Goal: Task Accomplishment & Management: Manage account settings

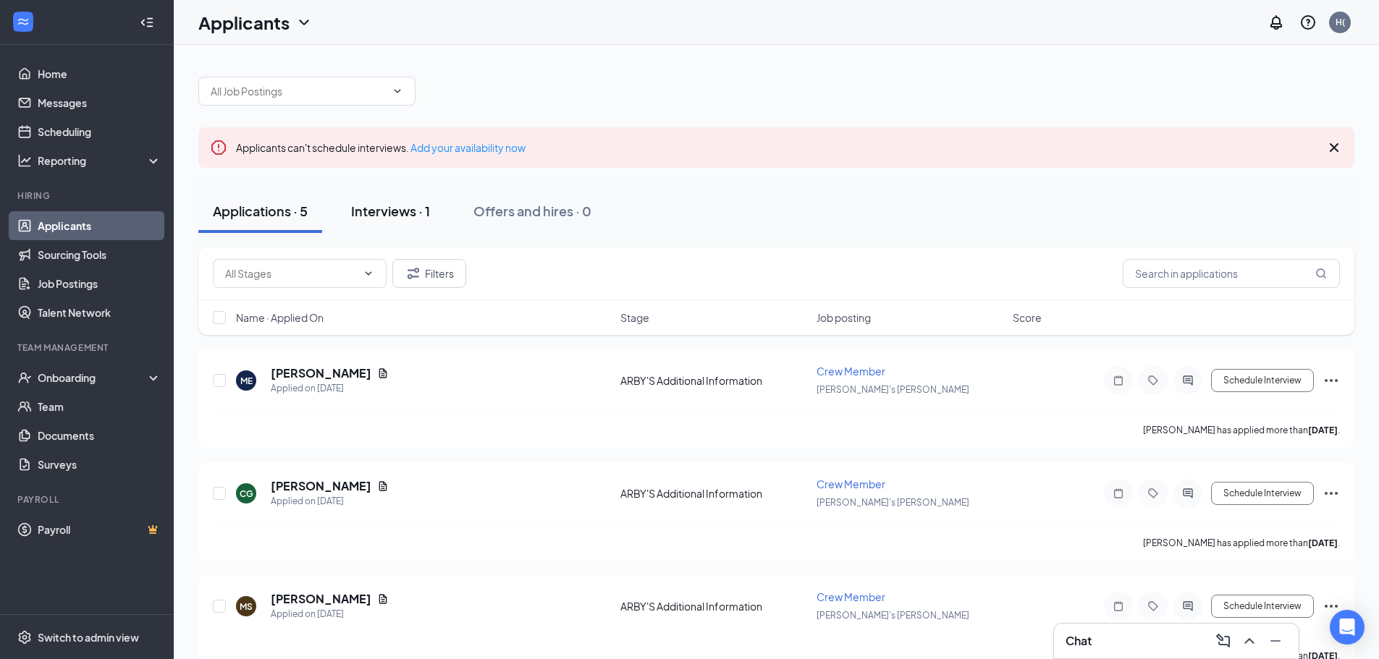
click at [385, 213] on div "Interviews · 1" at bounding box center [390, 211] width 79 height 18
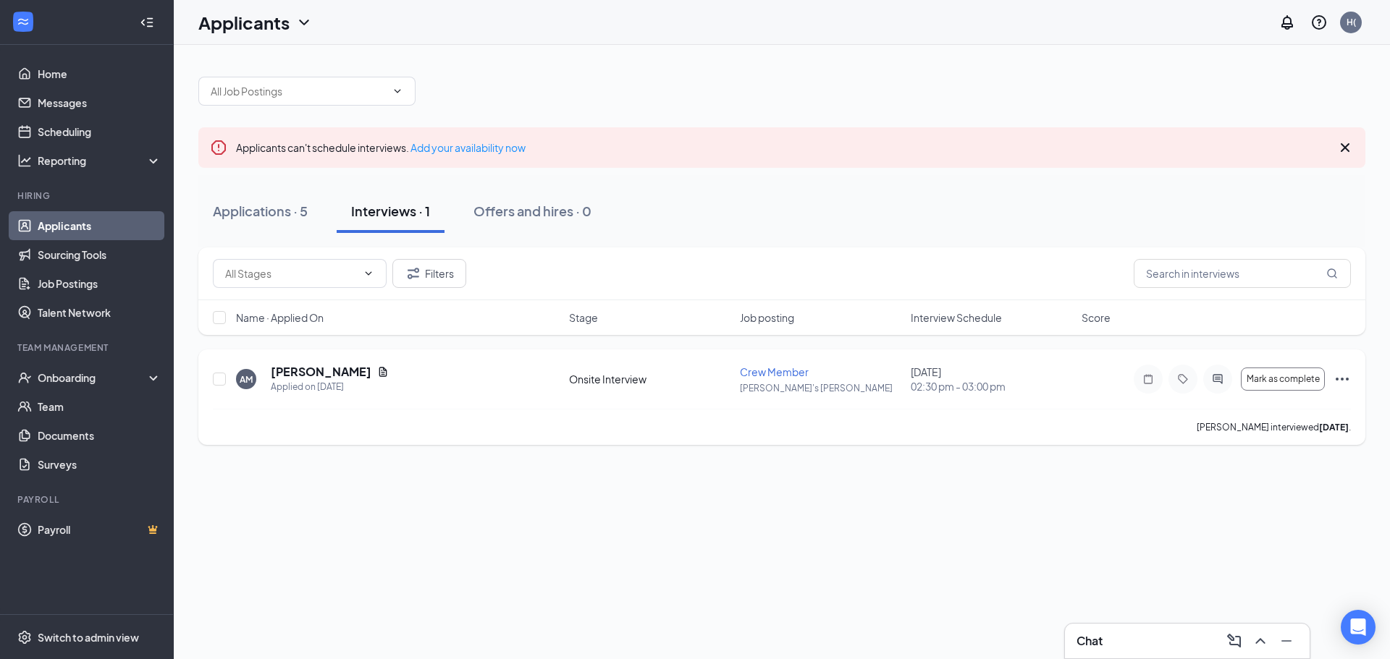
click at [1343, 379] on icon "Ellipses" at bounding box center [1341, 379] width 17 height 17
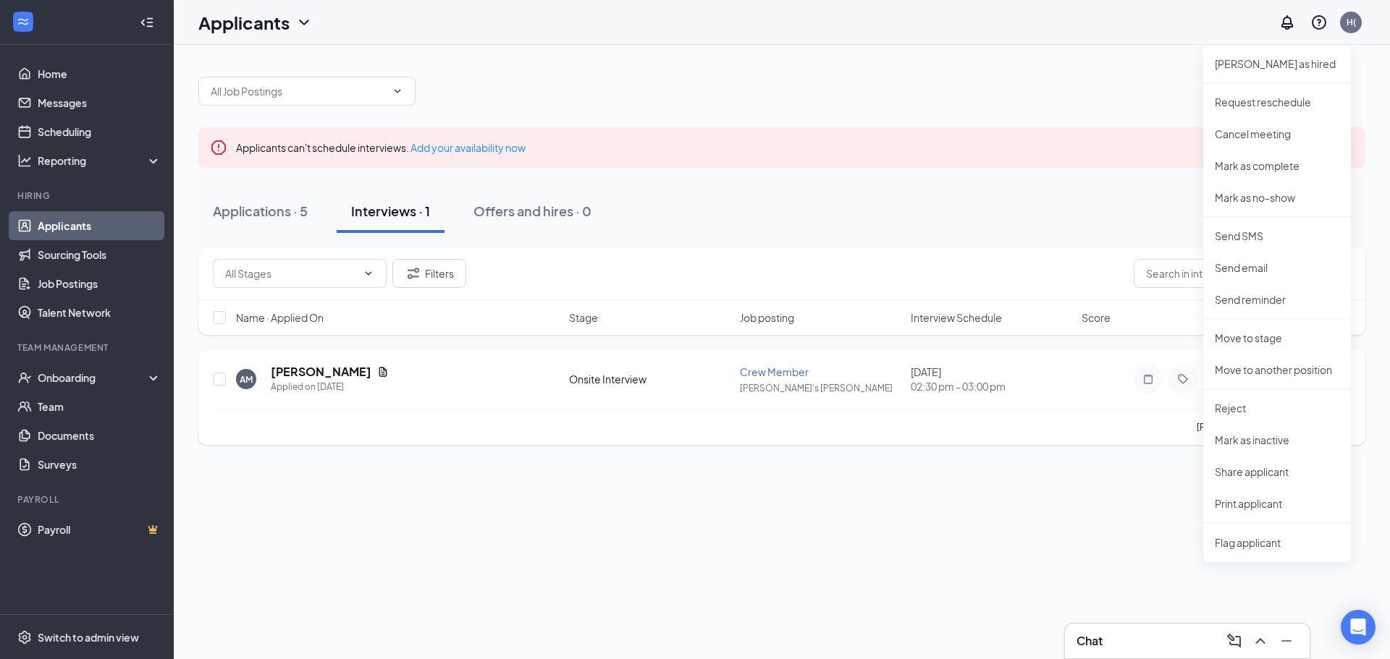
click at [1127, 426] on div "Autumn Mihm interviewed 5 days ago ." at bounding box center [782, 427] width 1138 height 36
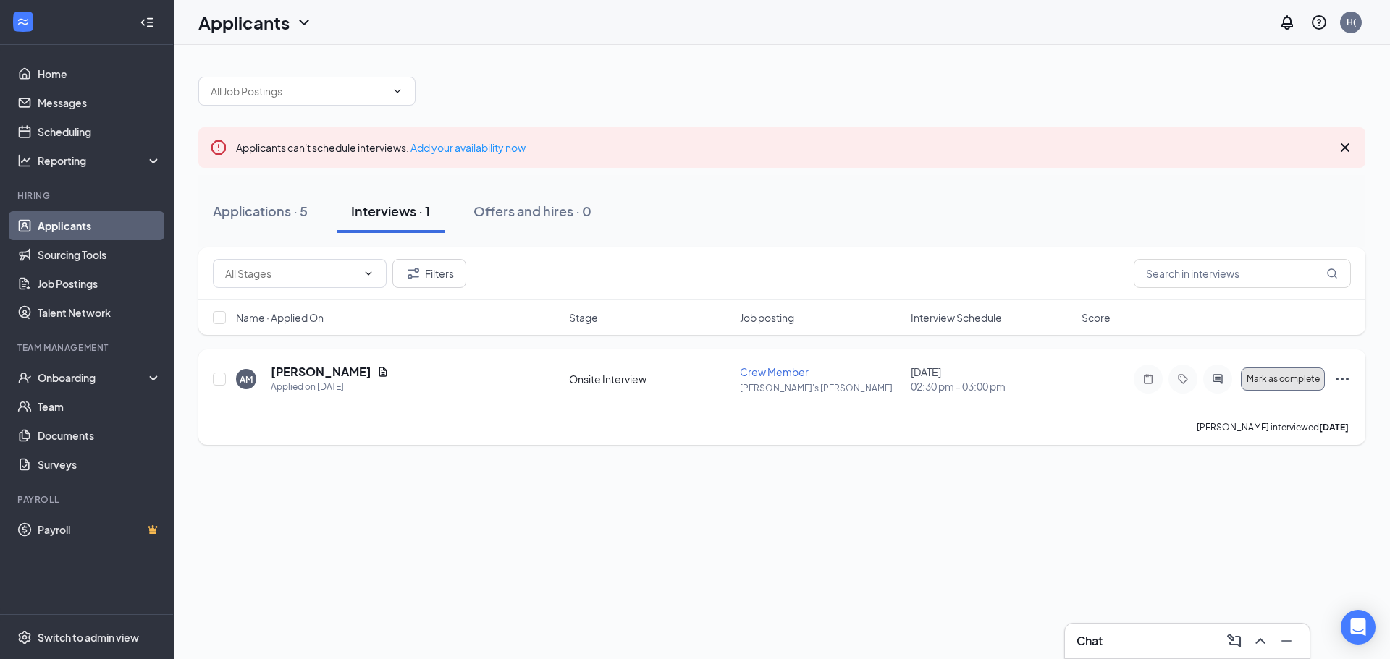
click at [1279, 381] on span "Mark as complete" at bounding box center [1282, 379] width 73 height 10
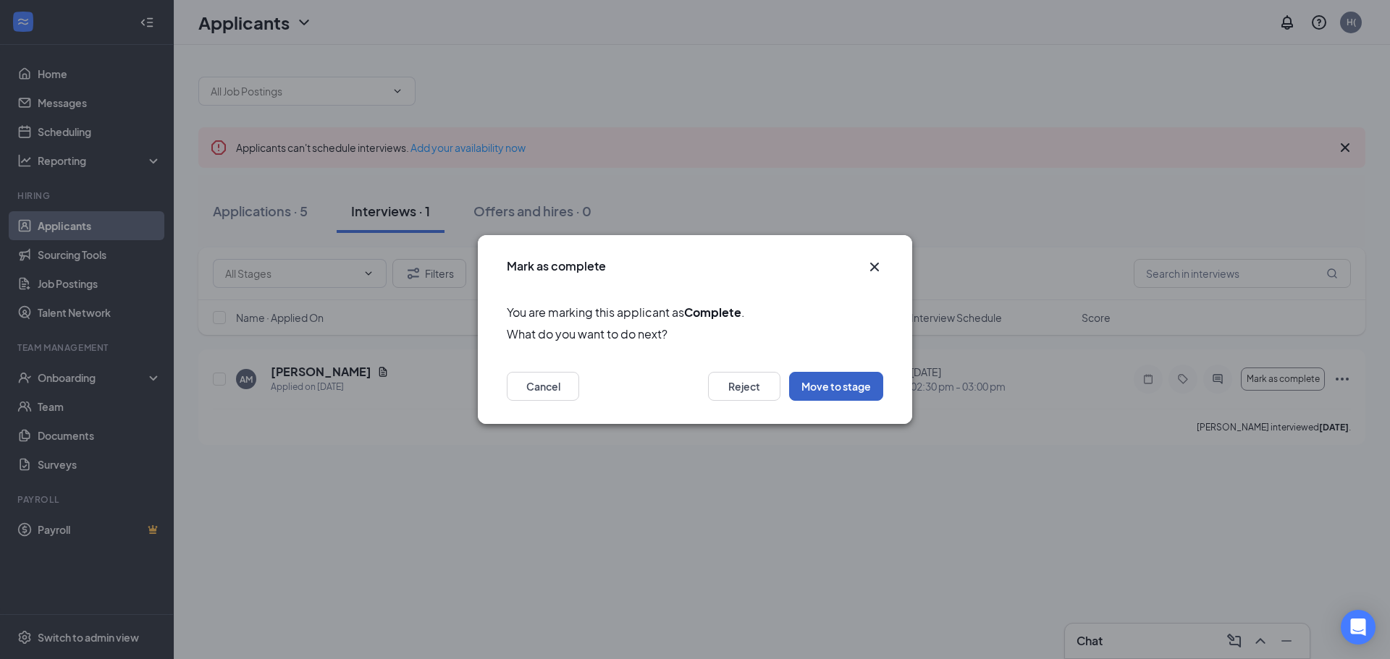
click at [832, 389] on button "Move to stage" at bounding box center [836, 386] width 94 height 29
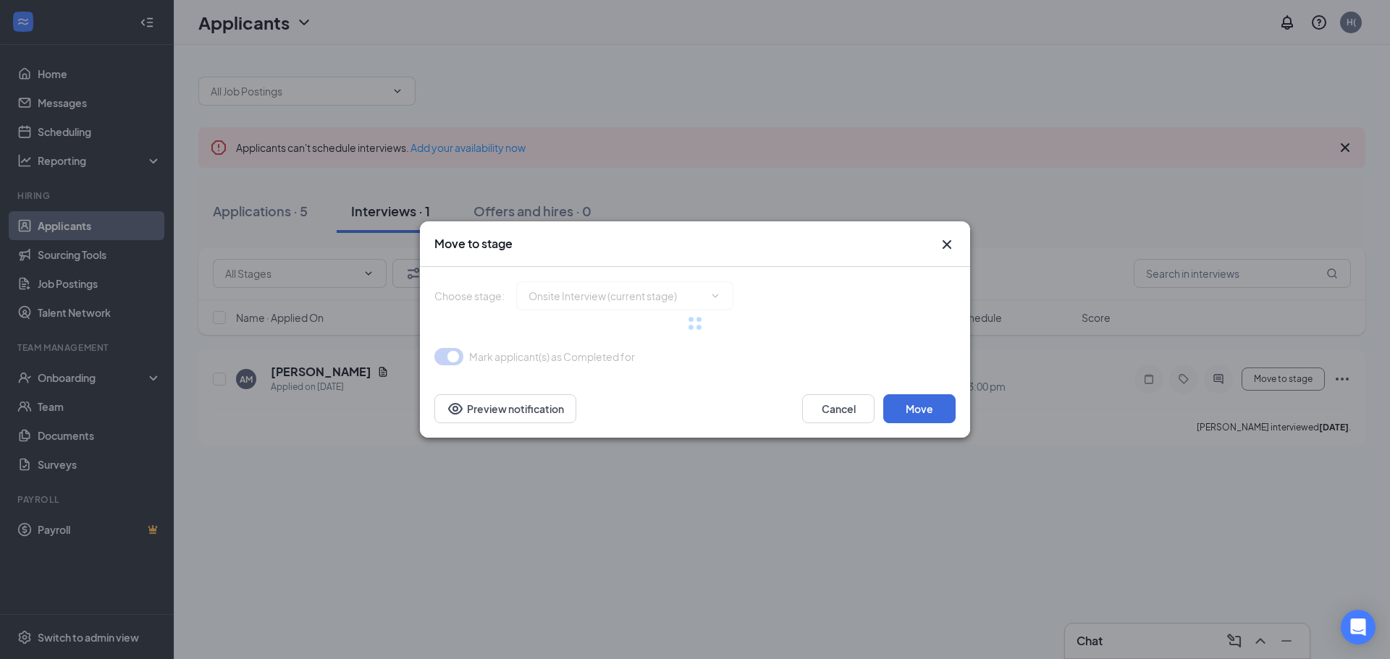
type input "WOTC (next stage)"
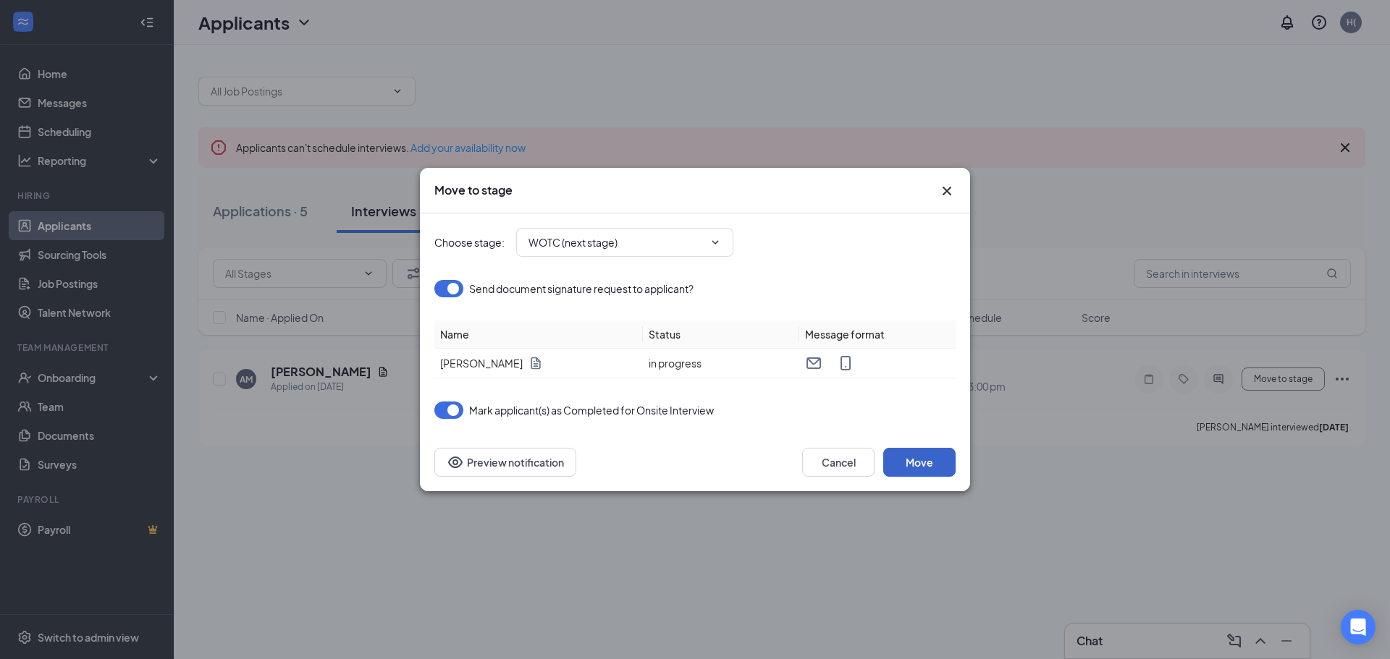
click at [926, 463] on button "Move" at bounding box center [919, 462] width 72 height 29
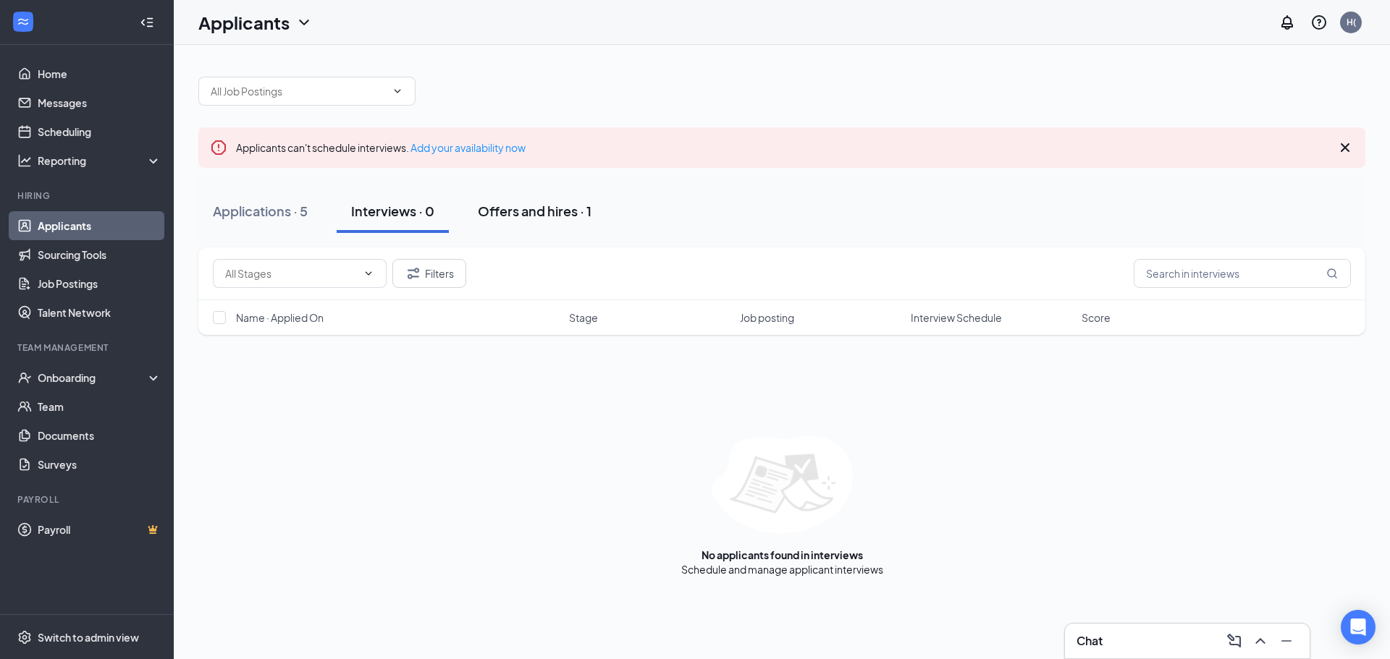
click at [532, 213] on div "Offers and hires · 1" at bounding box center [535, 211] width 114 height 18
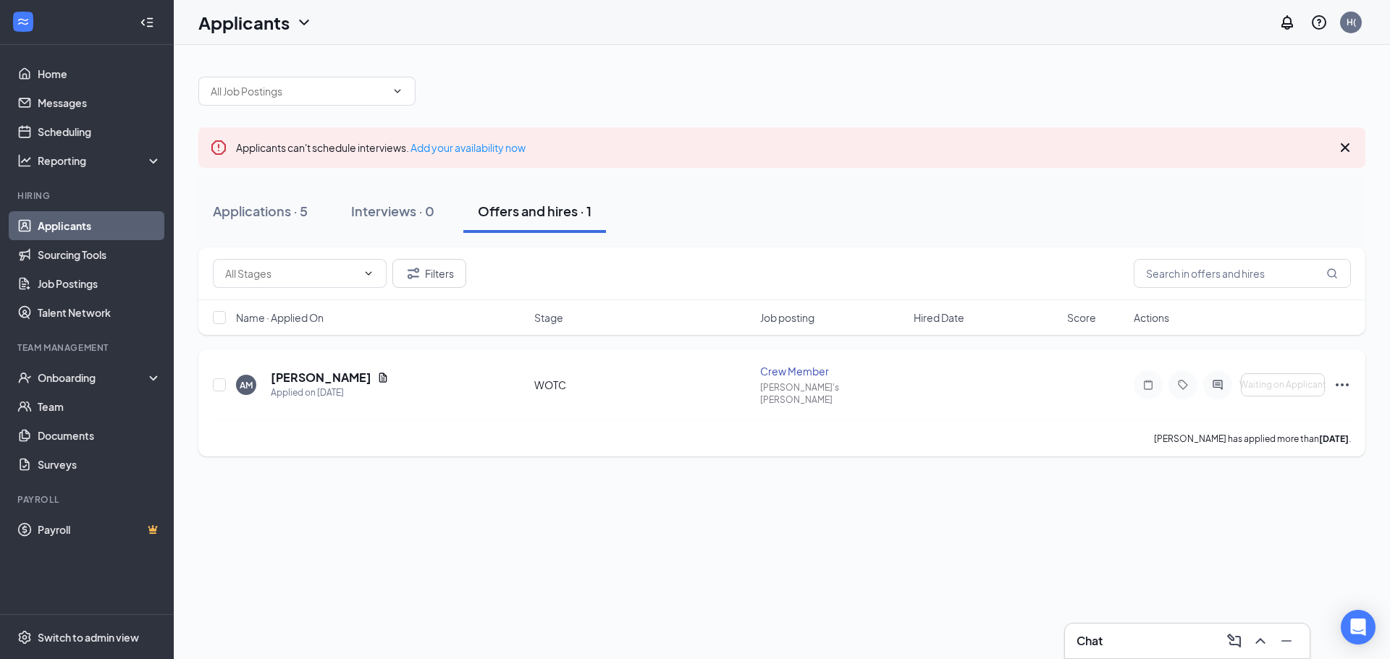
click at [1339, 379] on icon "Ellipses" at bounding box center [1341, 384] width 17 height 17
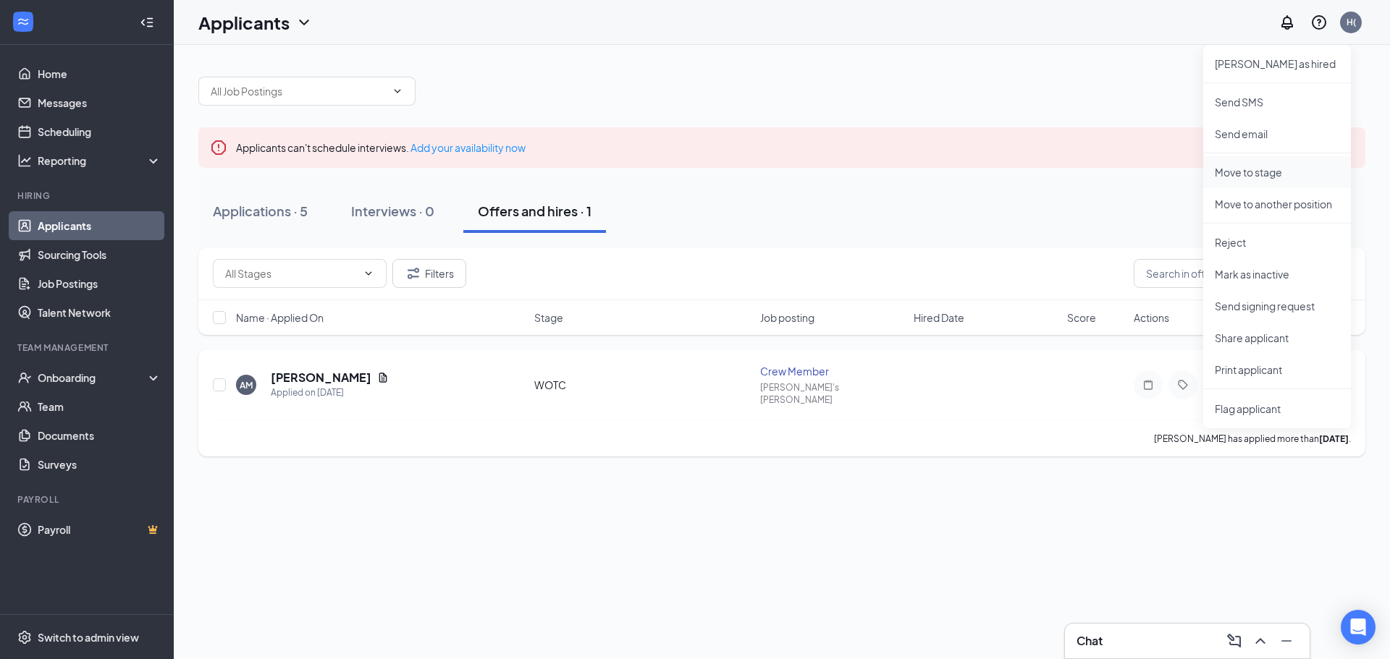
click at [1266, 175] on p "Move to stage" at bounding box center [1276, 172] width 124 height 14
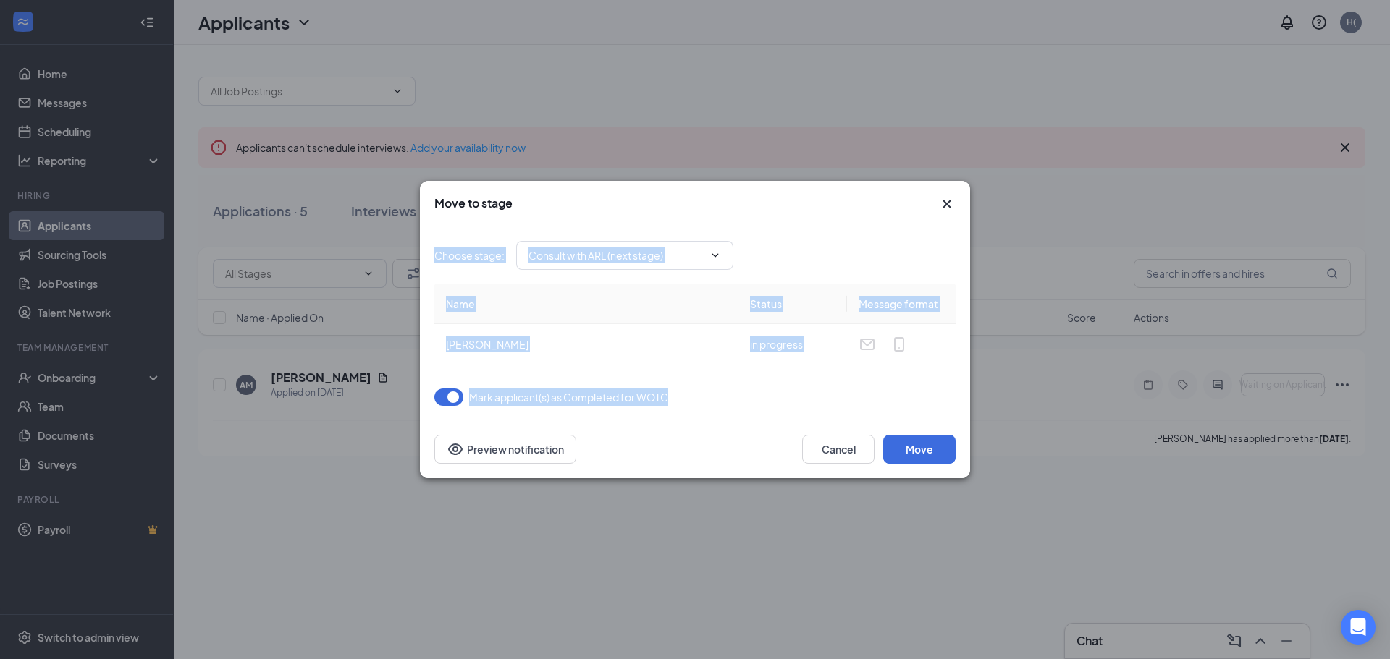
drag, startPoint x: 733, startPoint y: 207, endPoint x: 821, endPoint y: 376, distance: 191.0
click at [821, 376] on div "Move to stage Choose stage : Consult with ARL (next stage) Name Status Message …" at bounding box center [695, 329] width 550 height 297
click at [836, 459] on button "Cancel" at bounding box center [838, 449] width 72 height 29
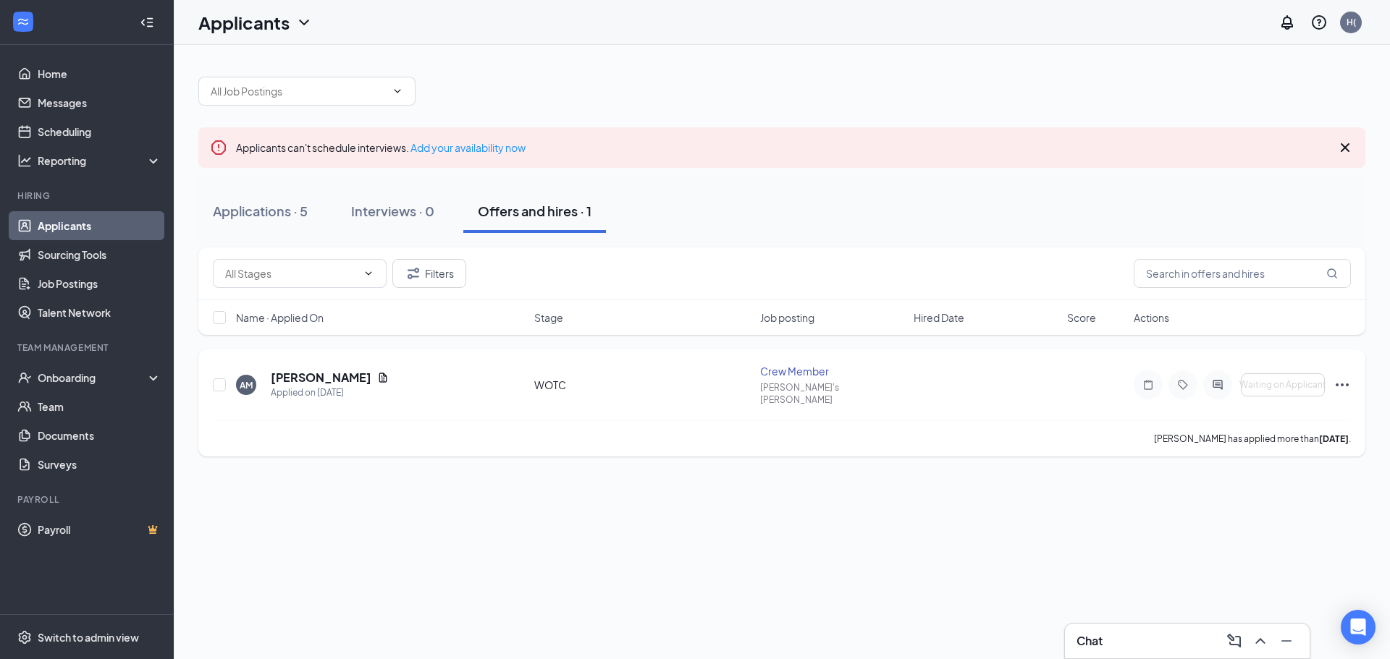
click at [1347, 381] on icon "Ellipses" at bounding box center [1341, 384] width 17 height 17
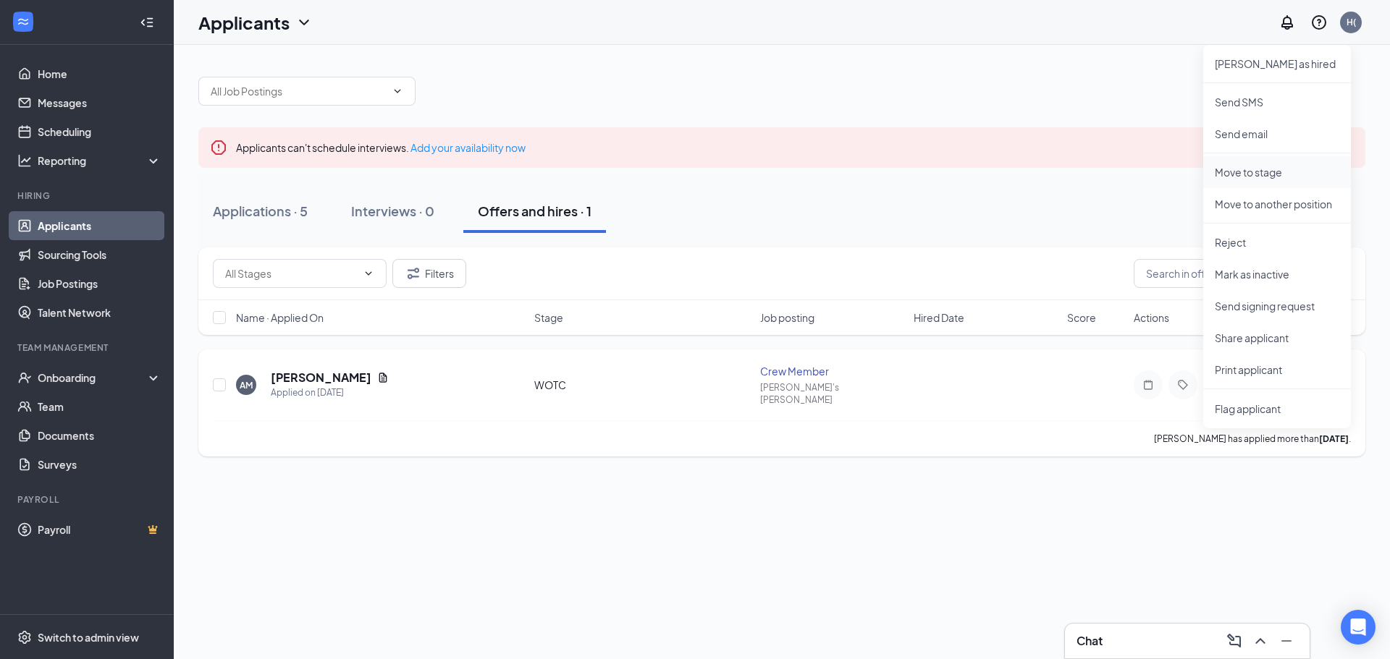
click at [1254, 173] on p "Move to stage" at bounding box center [1276, 172] width 124 height 14
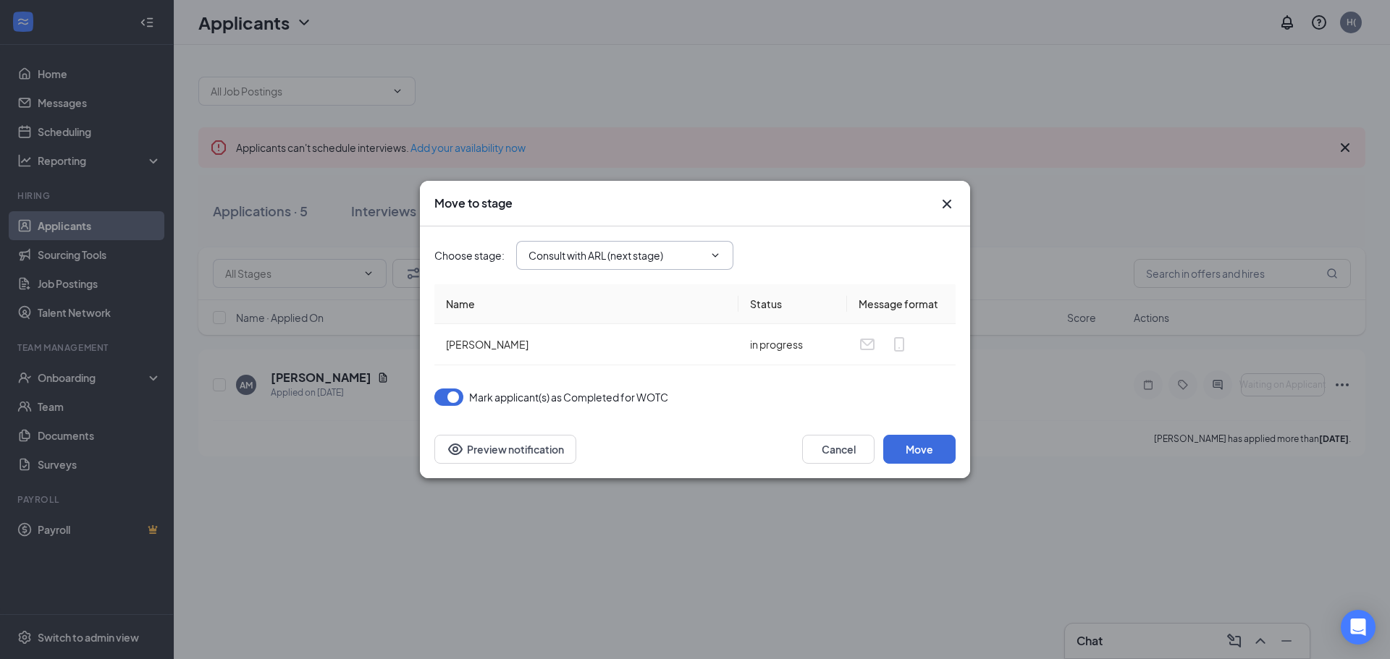
click at [717, 255] on icon "ChevronDown" at bounding box center [715, 255] width 7 height 4
click at [720, 255] on icon "ChevronDown" at bounding box center [715, 256] width 12 height 12
click at [719, 258] on icon "ChevronDown" at bounding box center [715, 256] width 12 height 12
click at [715, 253] on icon "ChevronDown" at bounding box center [715, 256] width 12 height 12
click at [626, 325] on td "[PERSON_NAME]" at bounding box center [586, 344] width 304 height 41
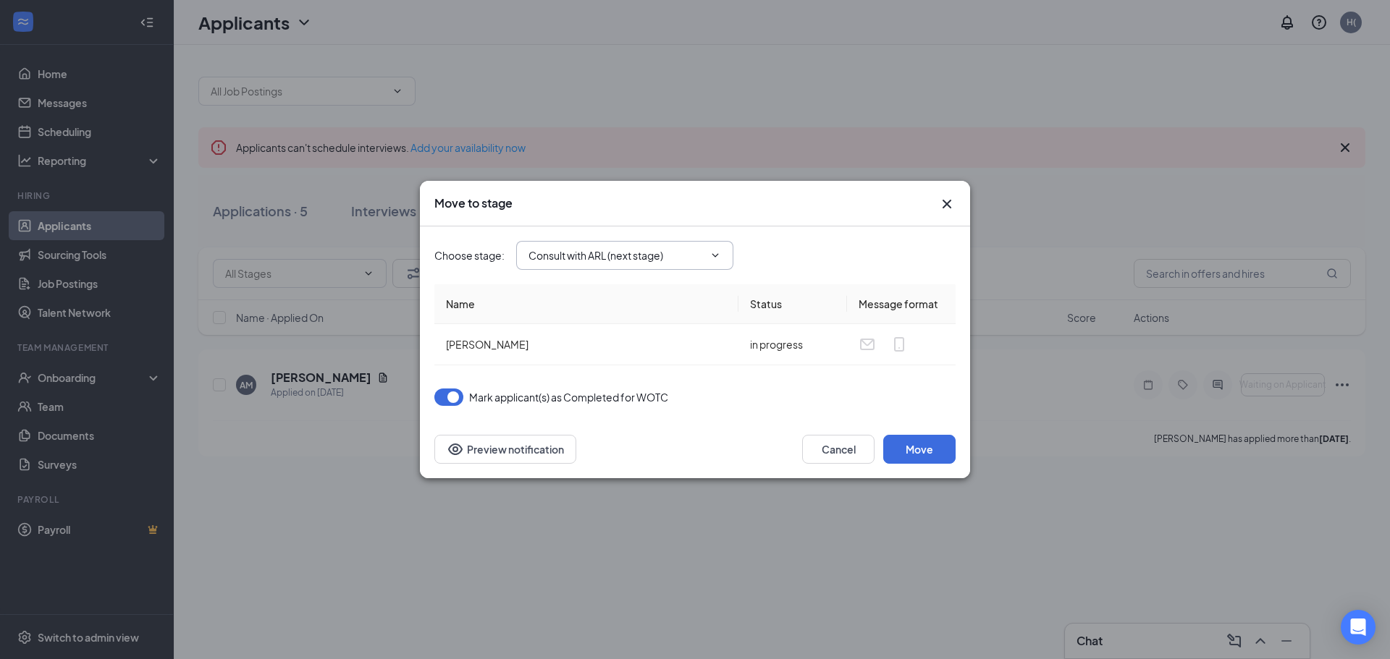
click at [717, 258] on icon "ChevronDown" at bounding box center [715, 256] width 12 height 12
click at [832, 450] on button "Cancel" at bounding box center [838, 449] width 72 height 29
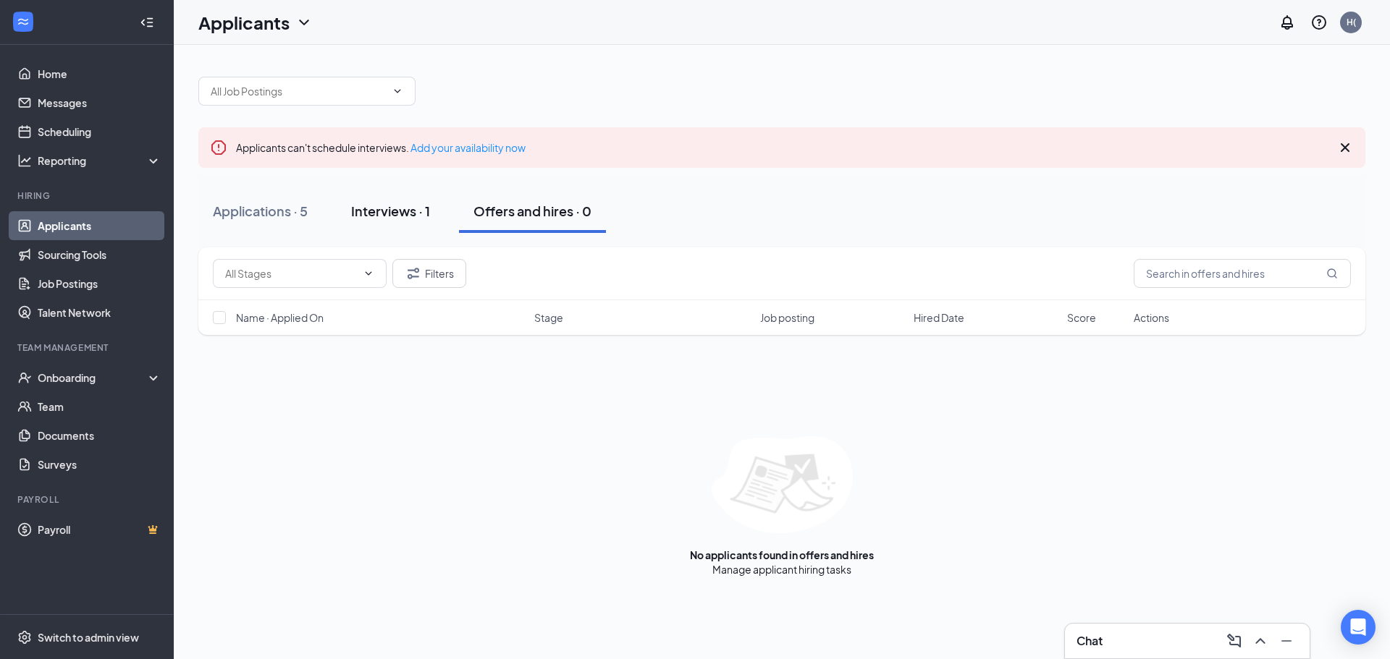
click at [379, 216] on div "Interviews · 1" at bounding box center [390, 211] width 79 height 18
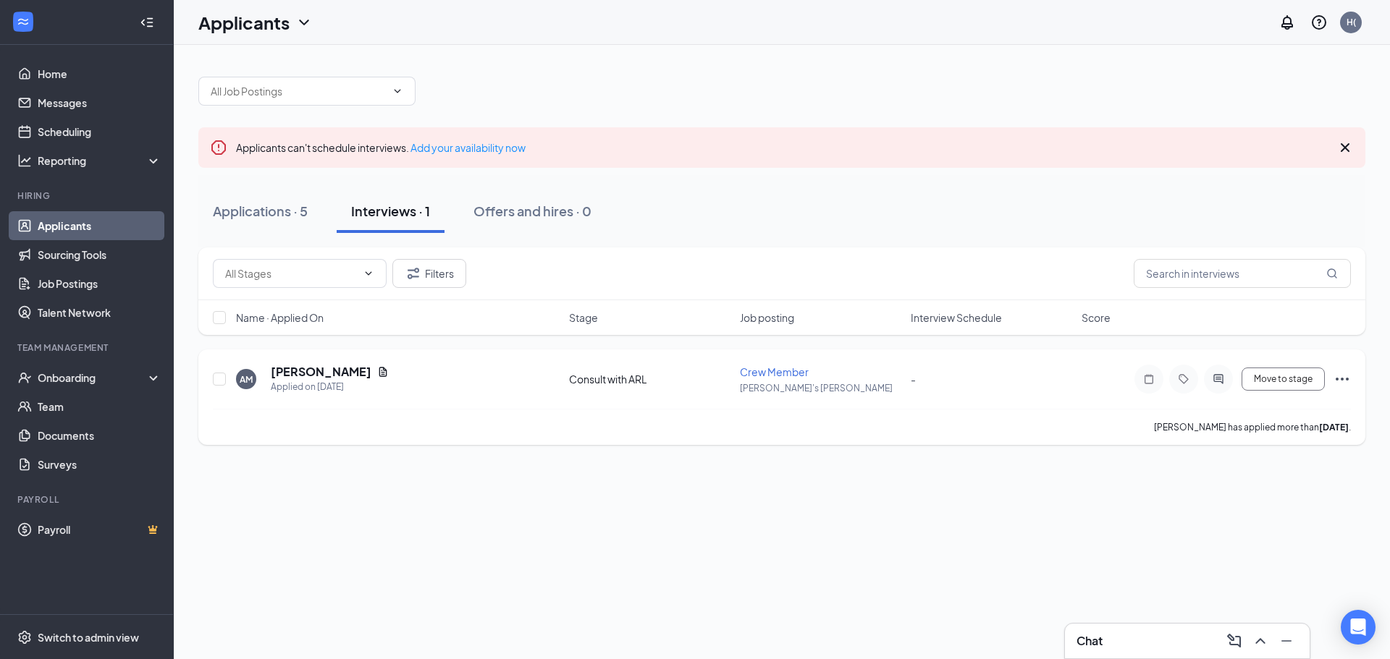
click at [1338, 376] on icon "Ellipses" at bounding box center [1341, 379] width 17 height 17
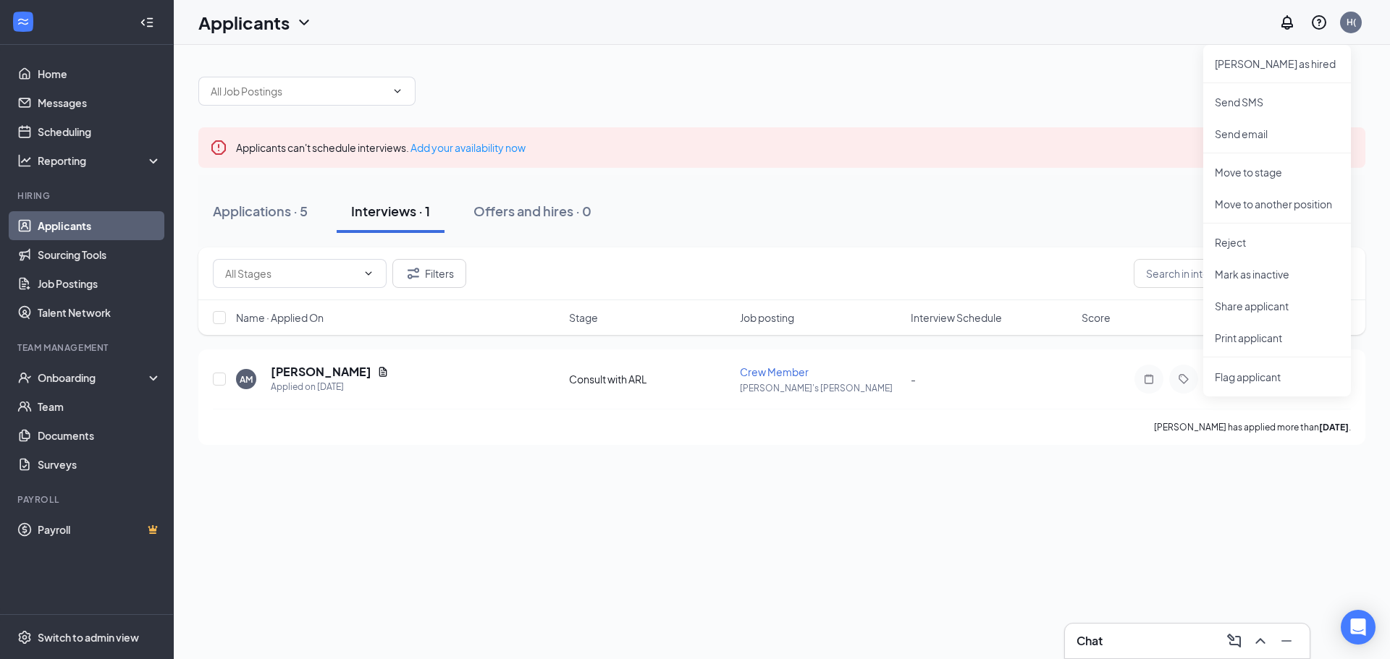
click at [1209, 483] on div "Applicants can't schedule interviews. Add your availability now Applications · …" at bounding box center [782, 352] width 1216 height 614
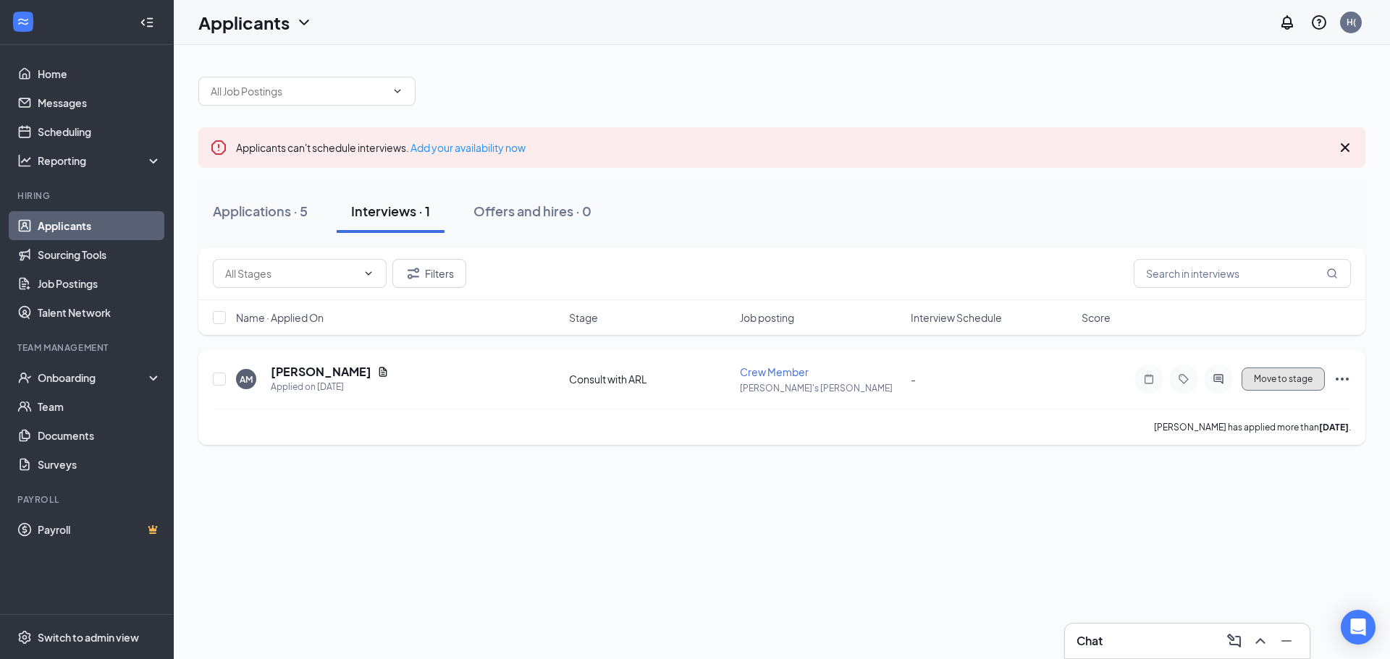
click at [1256, 384] on button "Move to stage" at bounding box center [1282, 379] width 83 height 23
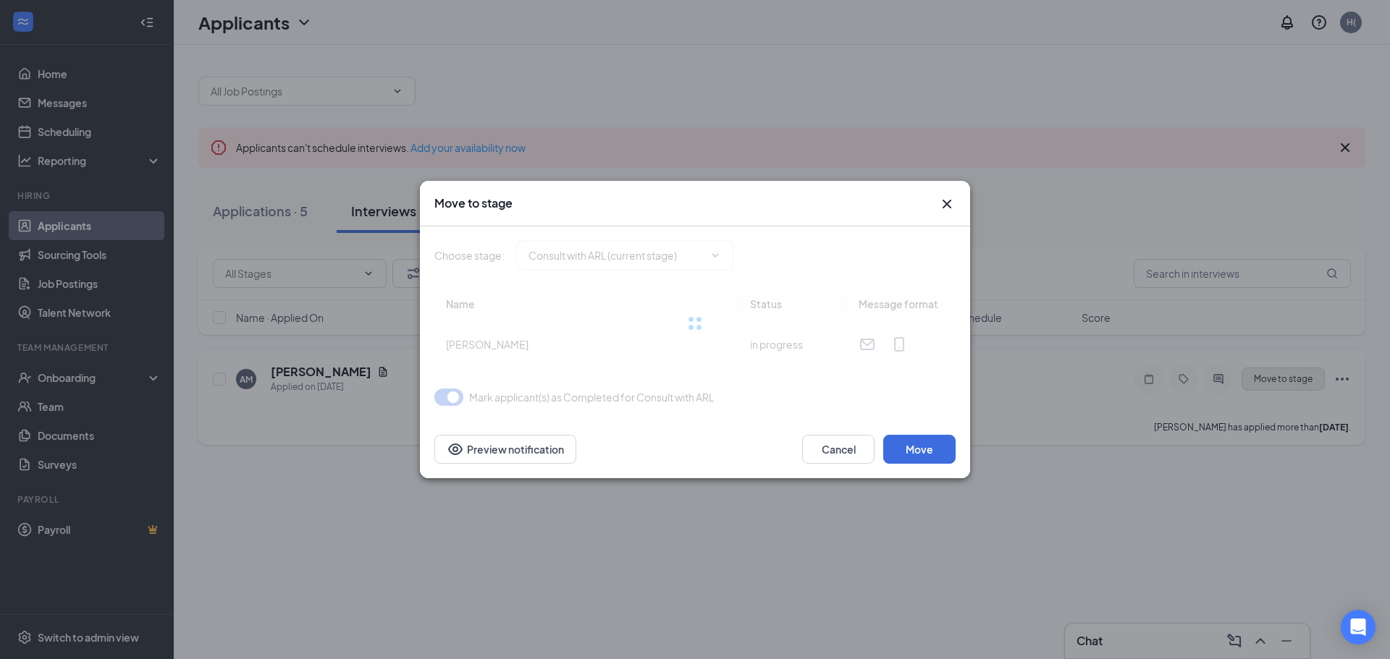
type input "Send Offer Letter (next stage)"
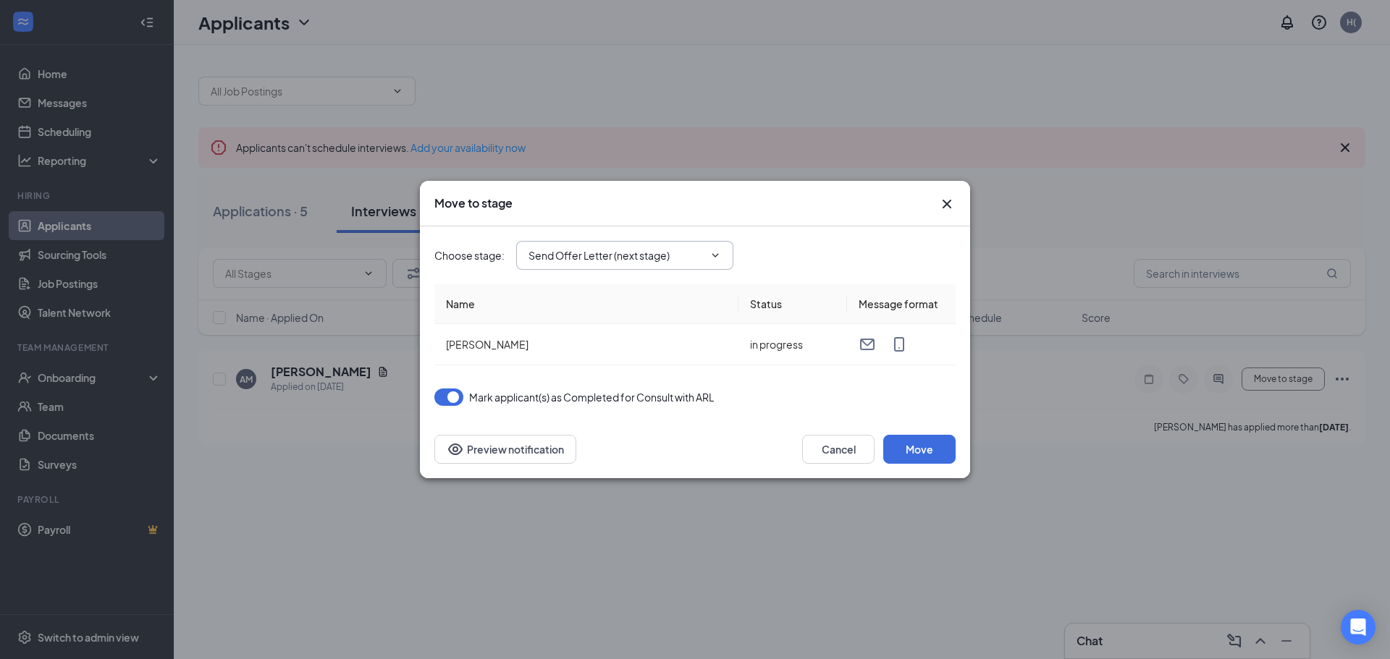
click at [717, 253] on icon "ChevronDown" at bounding box center [715, 256] width 12 height 12
click at [715, 258] on icon "ChevronDown" at bounding box center [715, 256] width 12 height 12
click at [714, 254] on icon "ChevronDown" at bounding box center [715, 256] width 12 height 12
click at [715, 254] on icon "ChevronDown" at bounding box center [715, 256] width 12 height 12
click at [834, 446] on button "Cancel" at bounding box center [838, 449] width 72 height 29
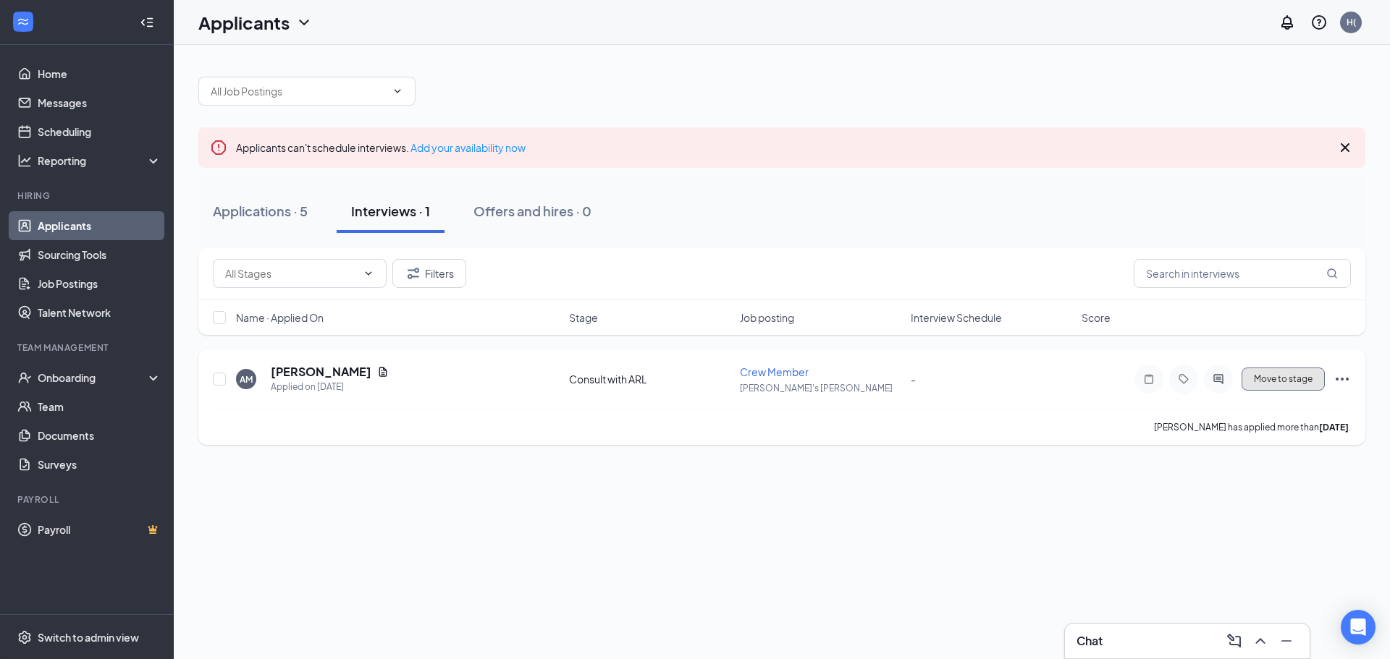
click at [1282, 381] on span "Move to stage" at bounding box center [1282, 379] width 59 height 10
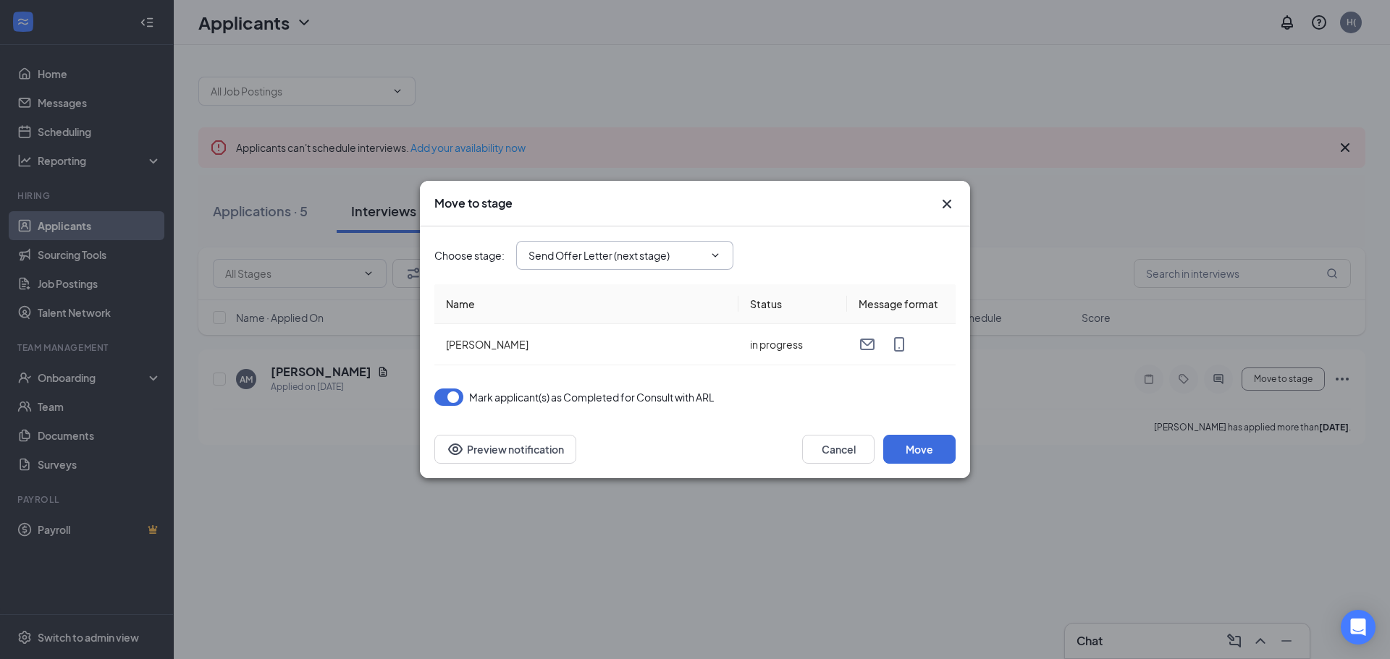
click at [716, 253] on icon "ChevronDown" at bounding box center [715, 256] width 12 height 12
click at [712, 256] on icon "ChevronDown" at bounding box center [715, 256] width 12 height 12
click at [640, 256] on input "Send Offer Letter (next stage)" at bounding box center [615, 256] width 175 height 16
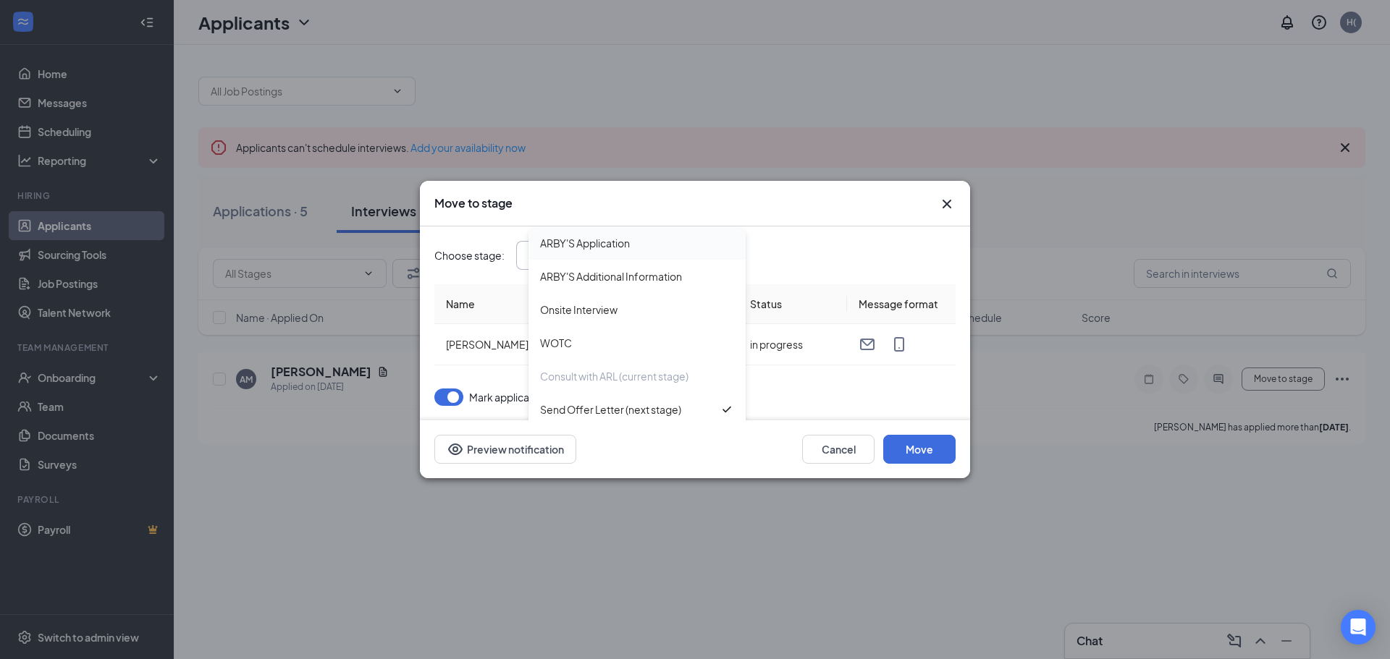
click at [606, 250] on div "ARBY'S Application" at bounding box center [585, 243] width 90 height 16
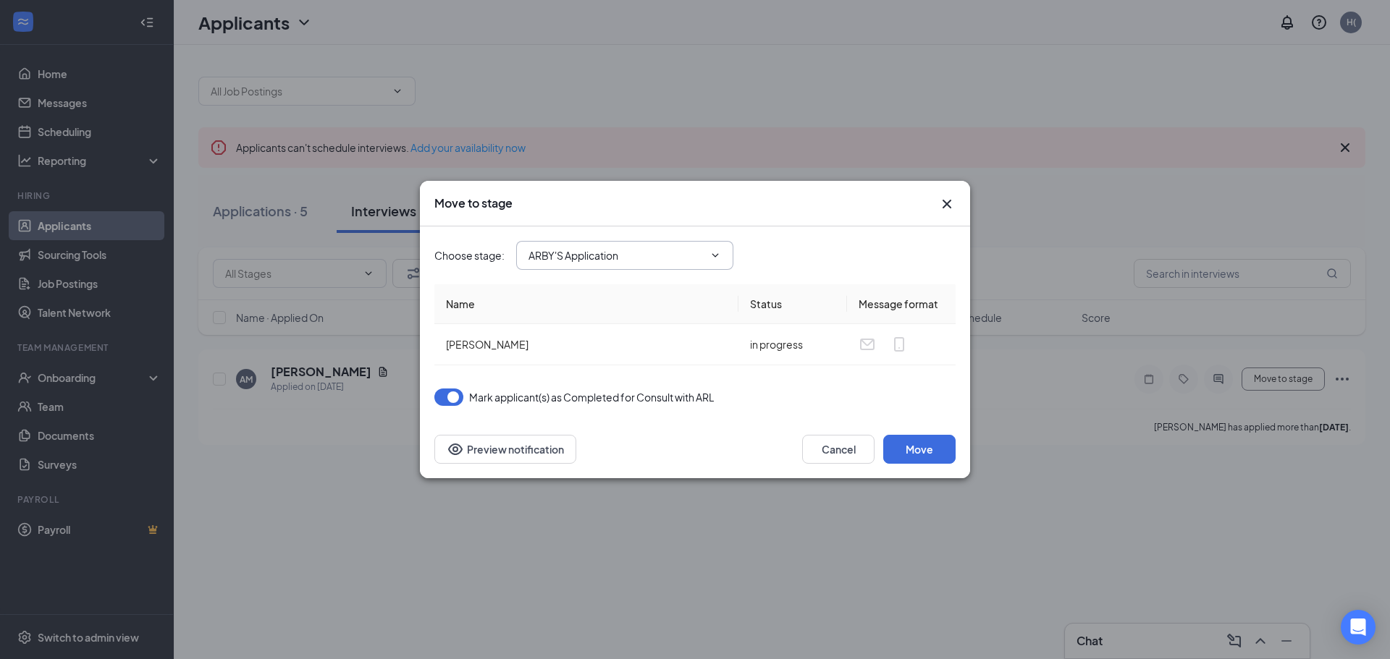
click at [650, 253] on input "ARBY'S Application" at bounding box center [615, 256] width 175 height 16
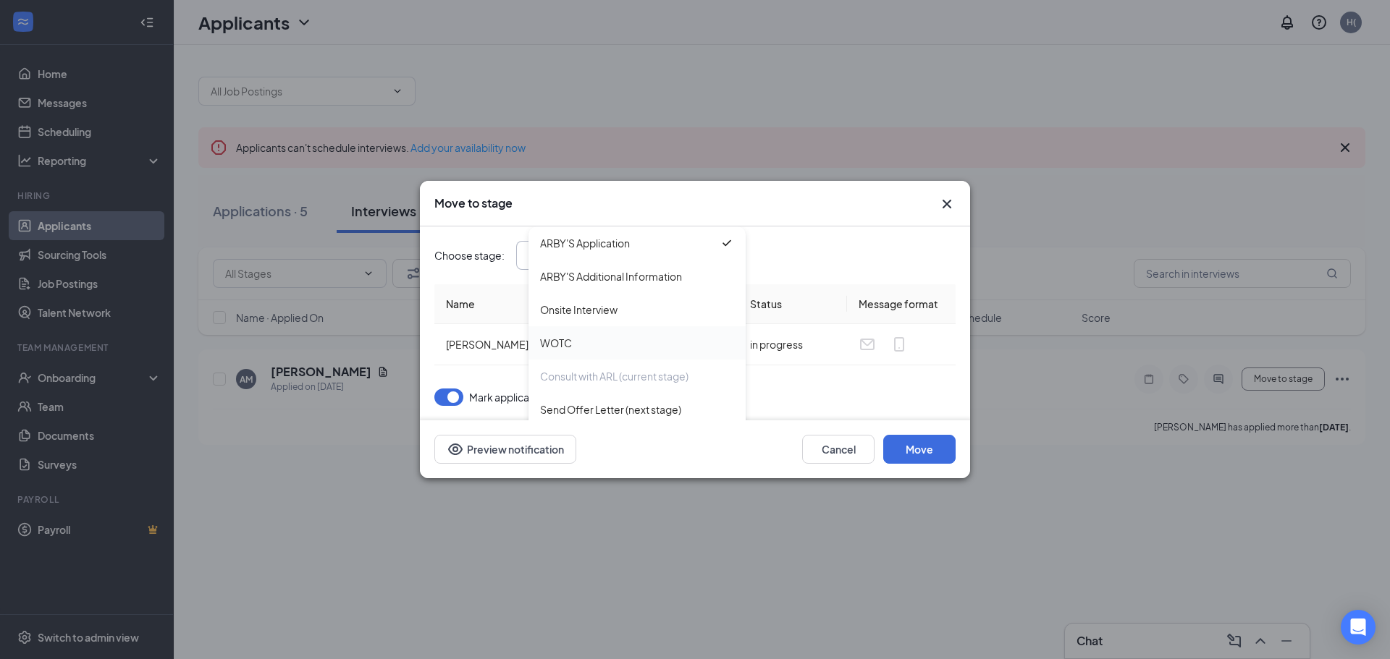
click at [558, 345] on div "WOTC" at bounding box center [556, 343] width 32 height 16
type input "WOTC"
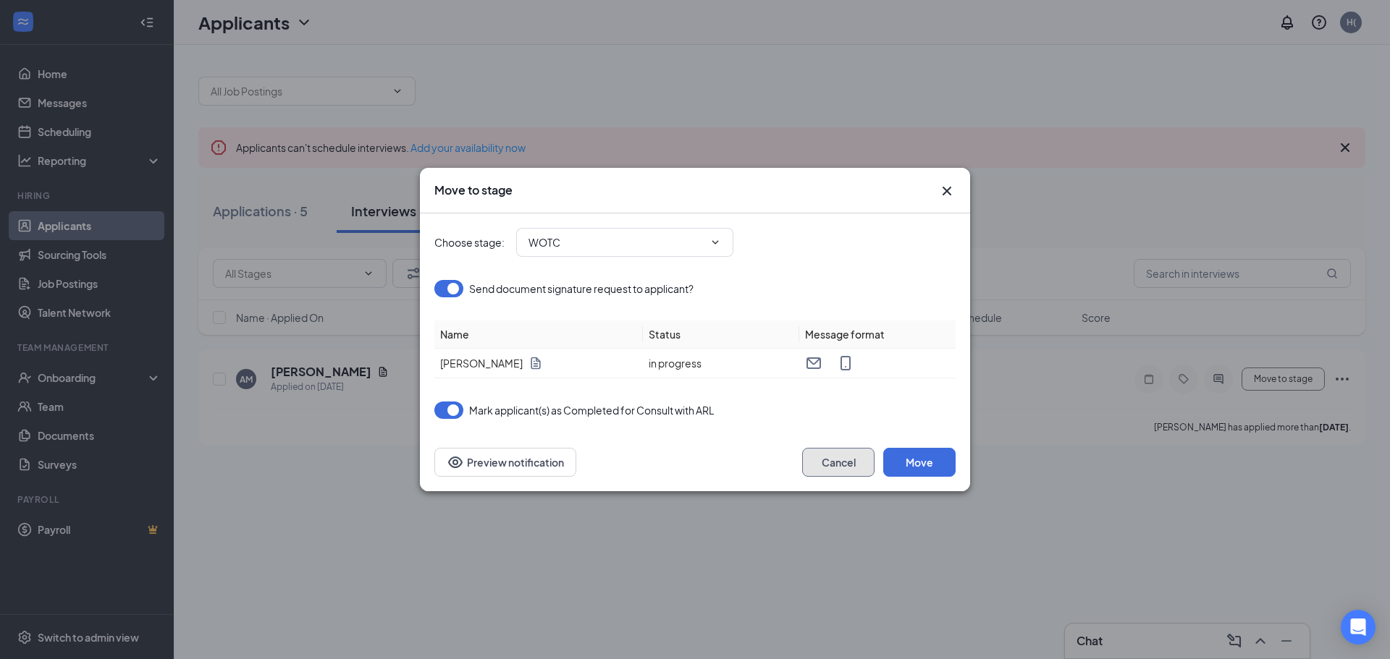
click at [832, 468] on button "Cancel" at bounding box center [838, 462] width 72 height 29
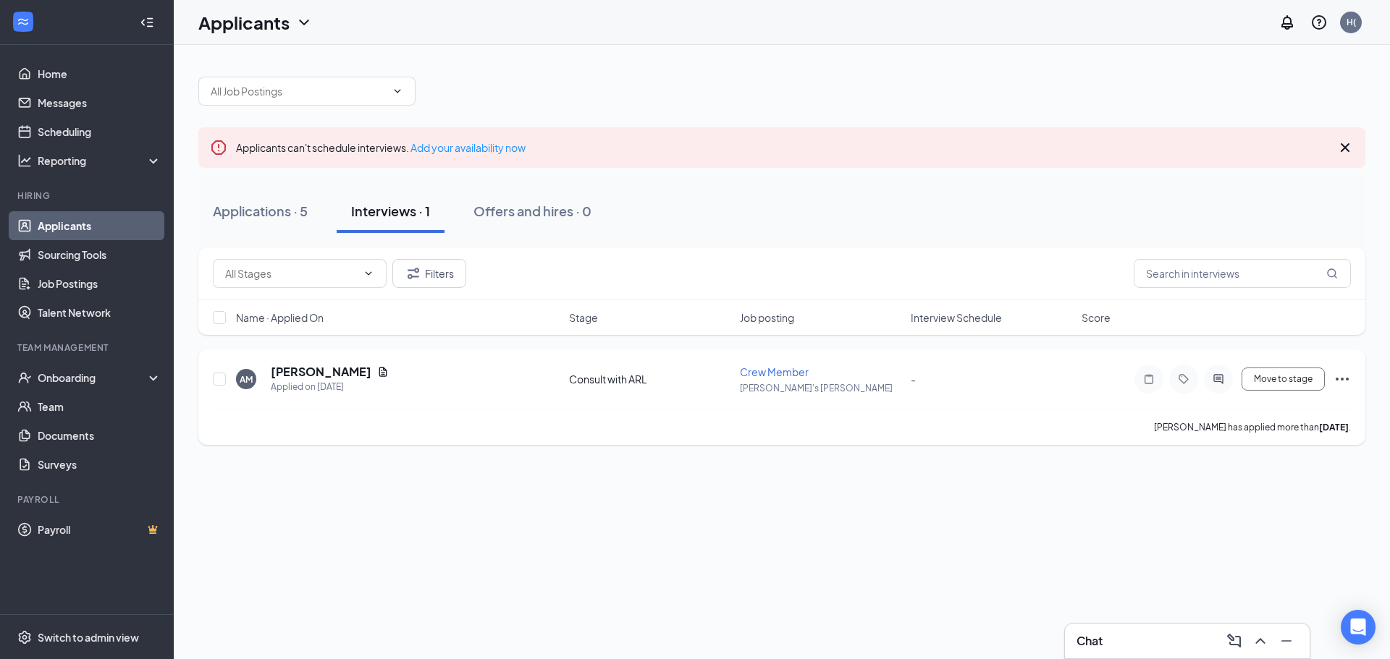
click at [1338, 381] on icon "Ellipses" at bounding box center [1341, 379] width 17 height 17
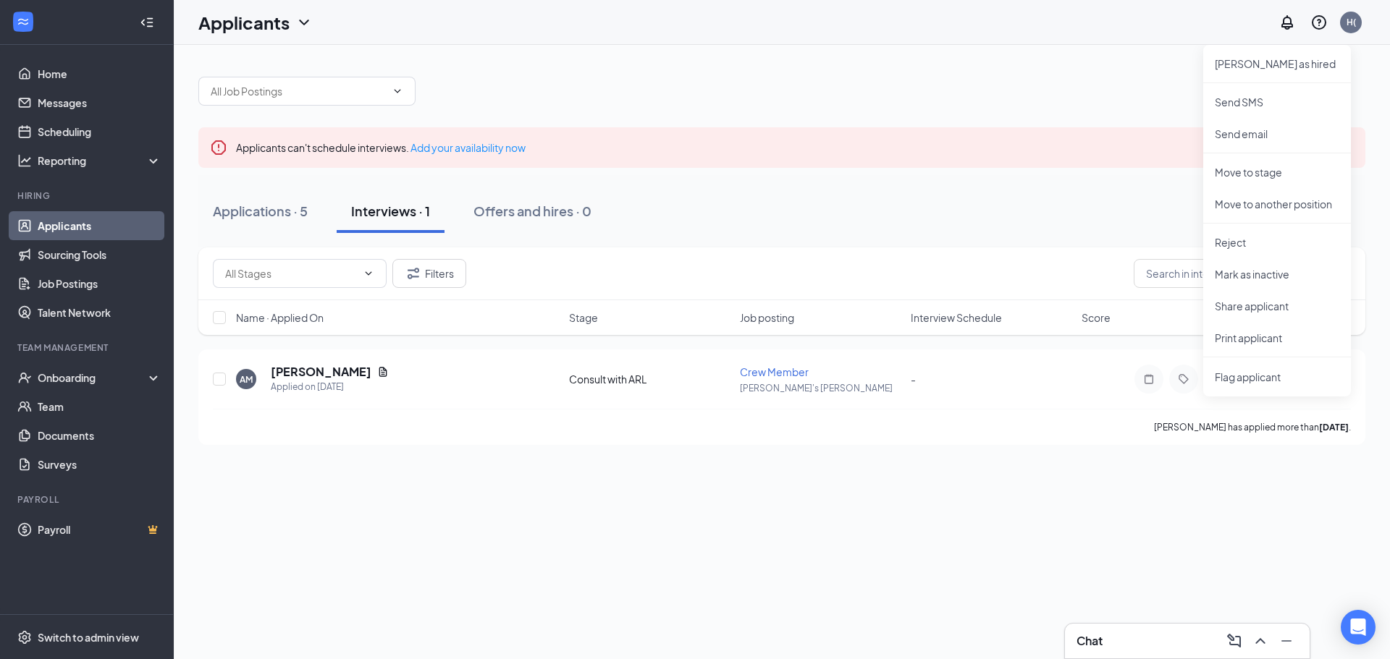
click at [1117, 449] on div "Applicants can't schedule interviews. Add your availability now Applications · …" at bounding box center [782, 254] width 1216 height 418
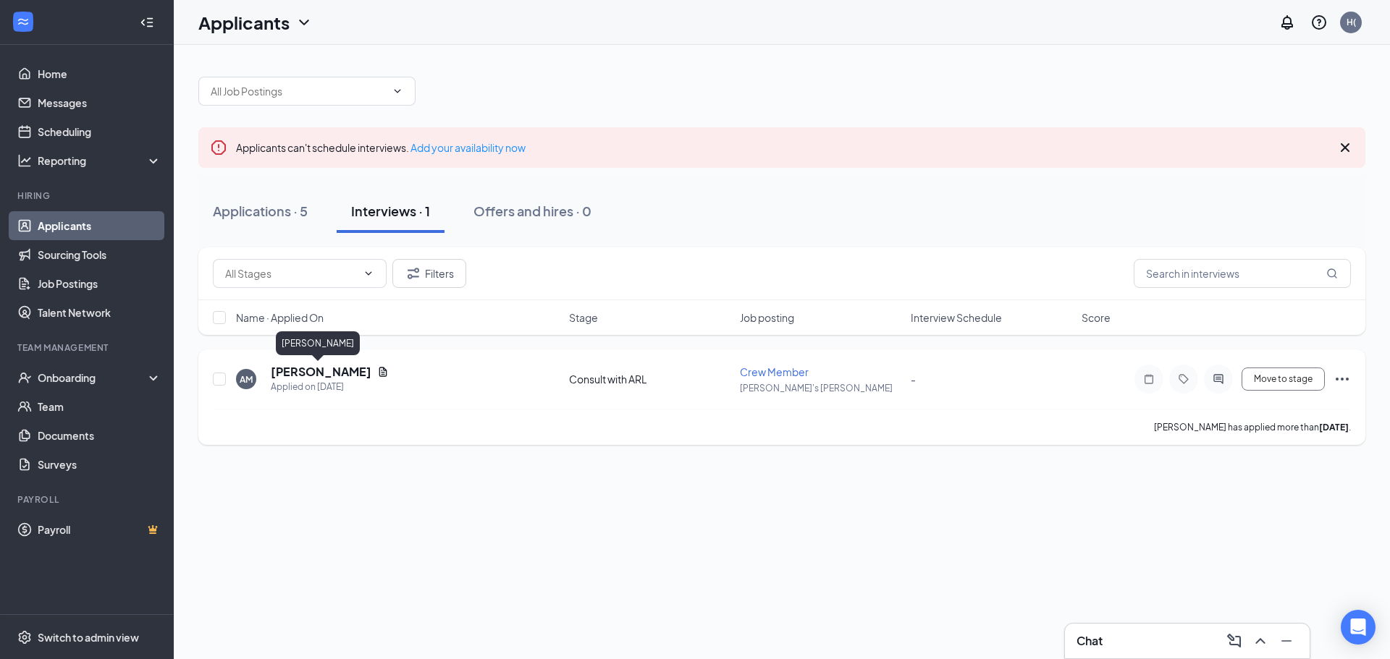
click at [295, 372] on h5 "[PERSON_NAME]" at bounding box center [321, 372] width 101 height 16
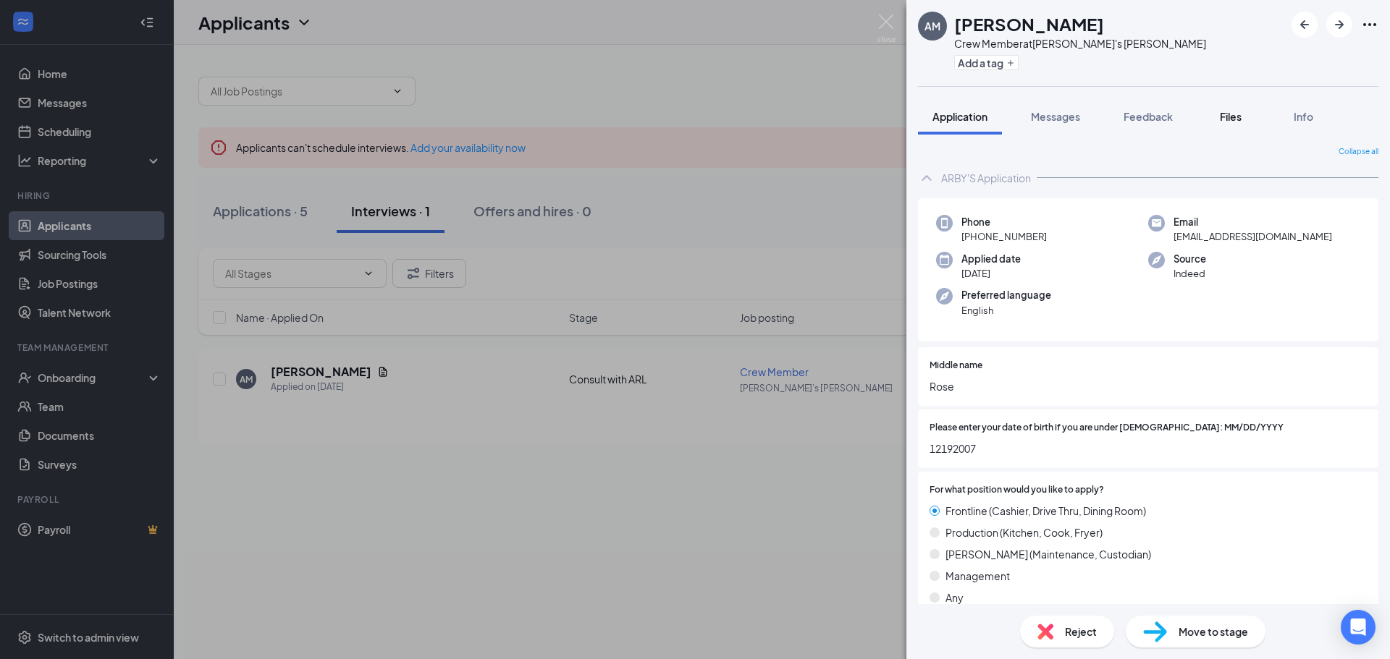
click at [1222, 116] on span "Files" at bounding box center [1230, 116] width 22 height 13
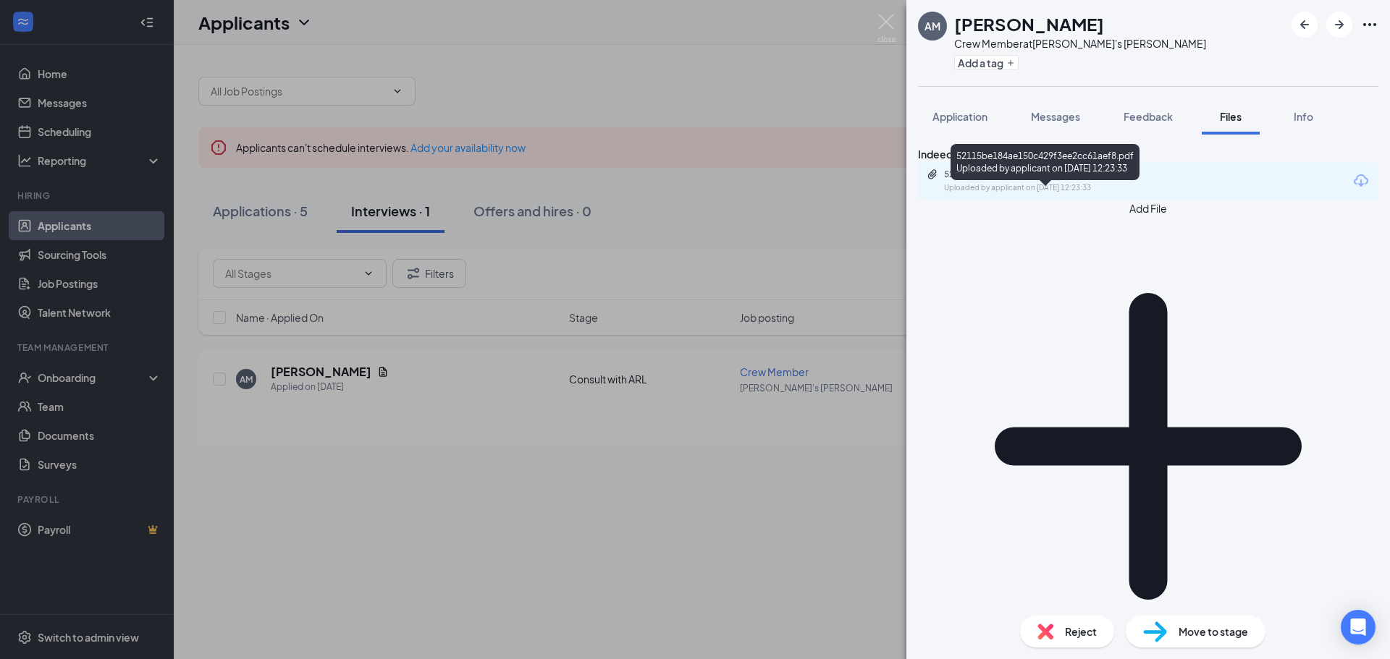
click at [1050, 194] on div "Uploaded by applicant on Sep 08, 2025 at 12:23:33" at bounding box center [1052, 188] width 217 height 12
click at [1207, 327] on div "Indeed Resume 52115be184ae150c429f3ee2cc61aef8.pdf Uploaded by applicant on Sep…" at bounding box center [1147, 370] width 483 height 470
click at [1235, 119] on span "Files" at bounding box center [1230, 116] width 22 height 13
click at [951, 114] on span "Application" at bounding box center [959, 116] width 55 height 13
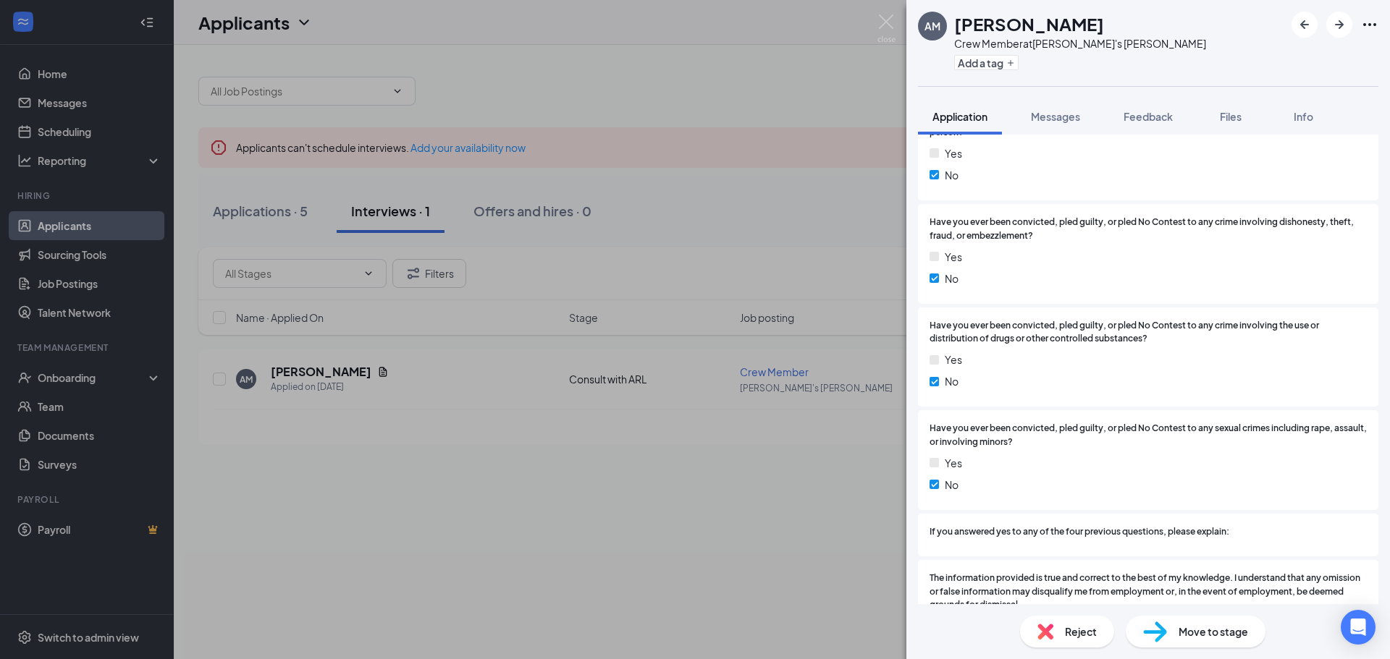
scroll to position [2258, 0]
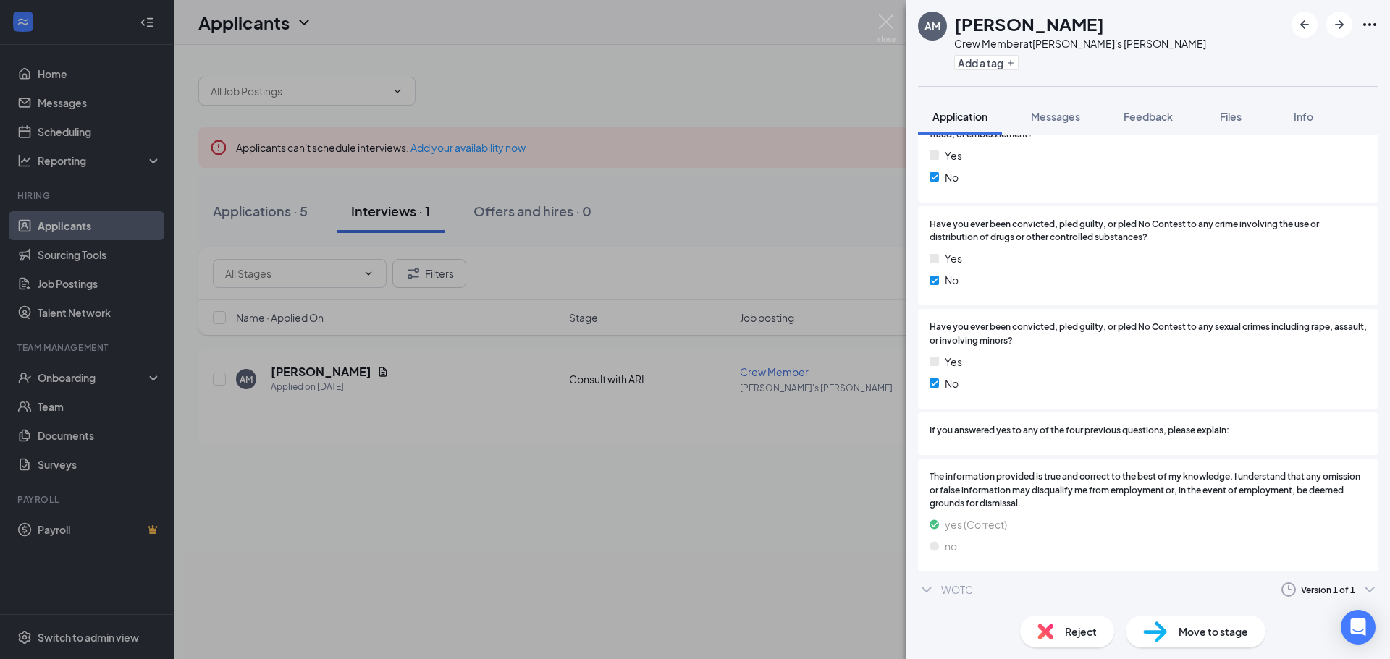
click at [923, 588] on icon "ChevronDown" at bounding box center [925, 590] width 9 height 6
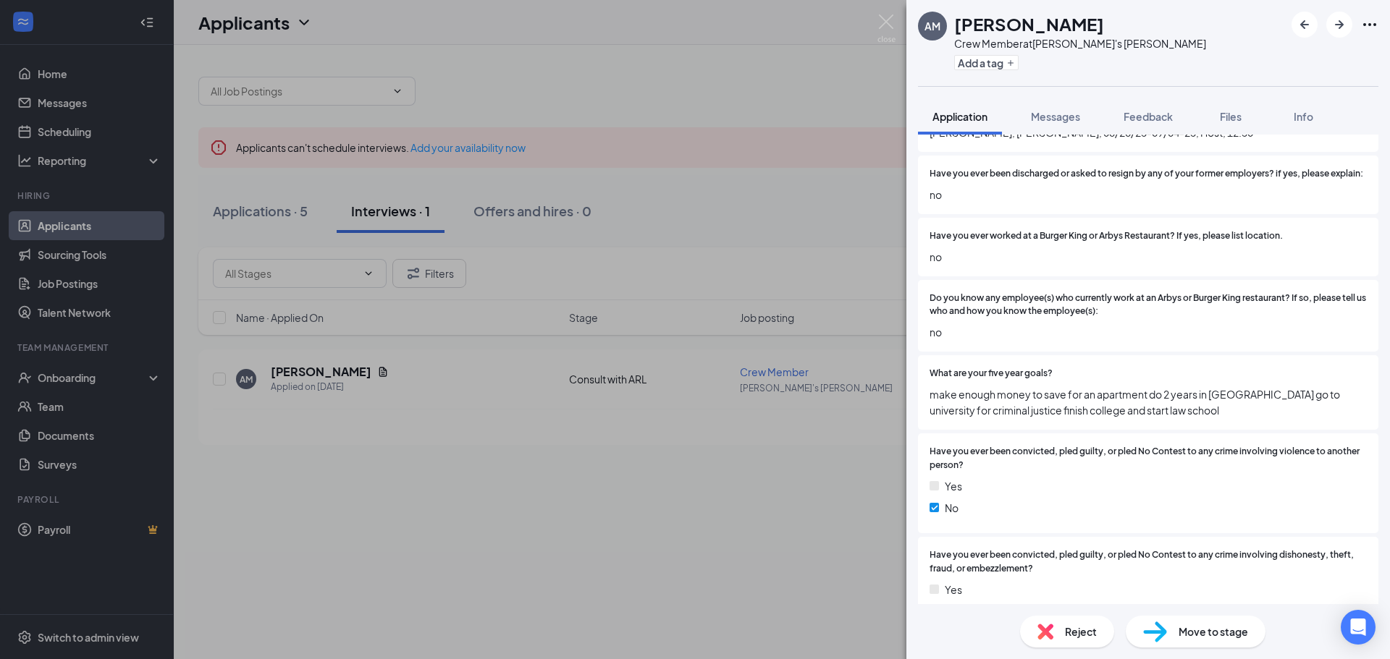
scroll to position [2346, 0]
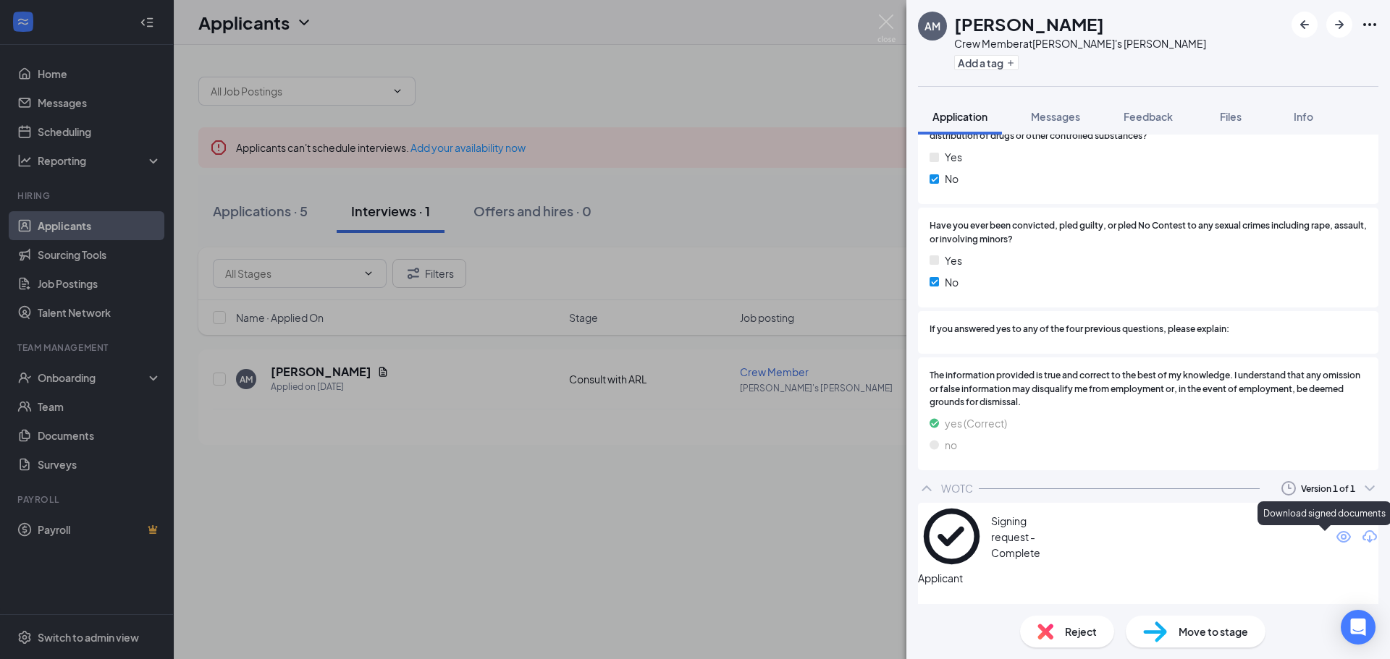
click at [1362, 543] on icon "Download" at bounding box center [1369, 536] width 14 height 12
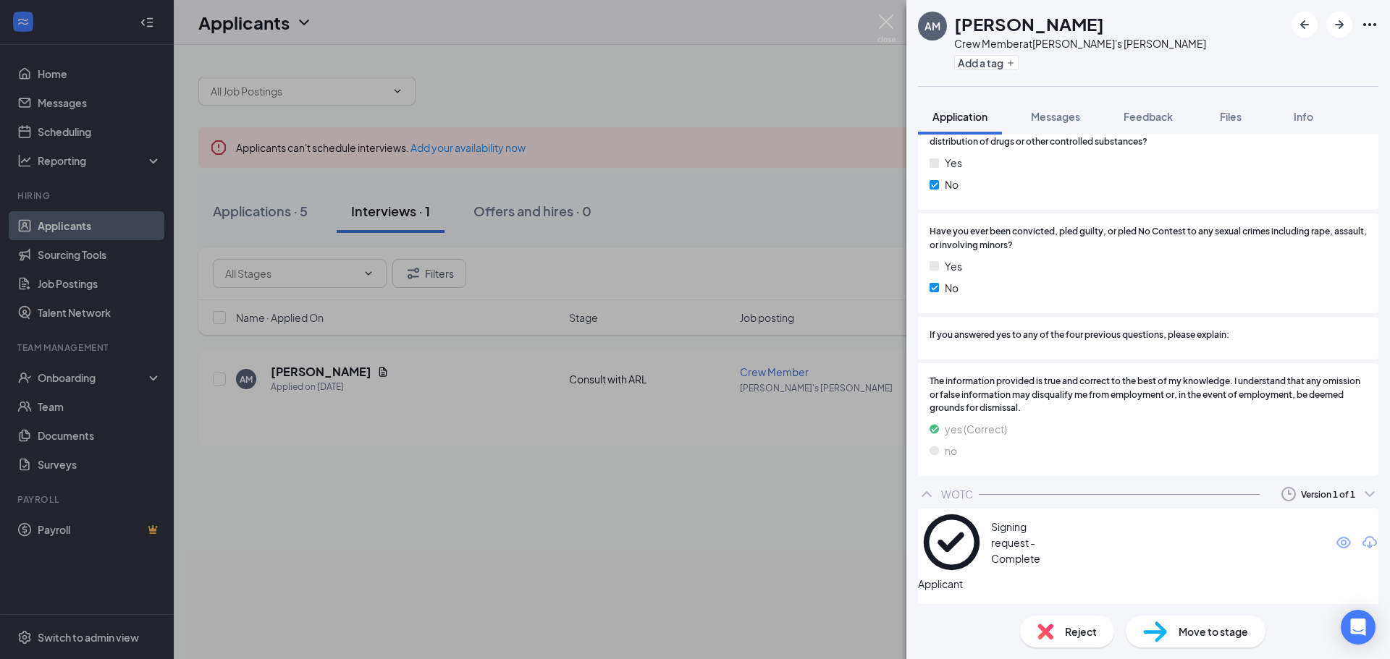
click at [1196, 636] on span "Move to stage" at bounding box center [1212, 632] width 69 height 16
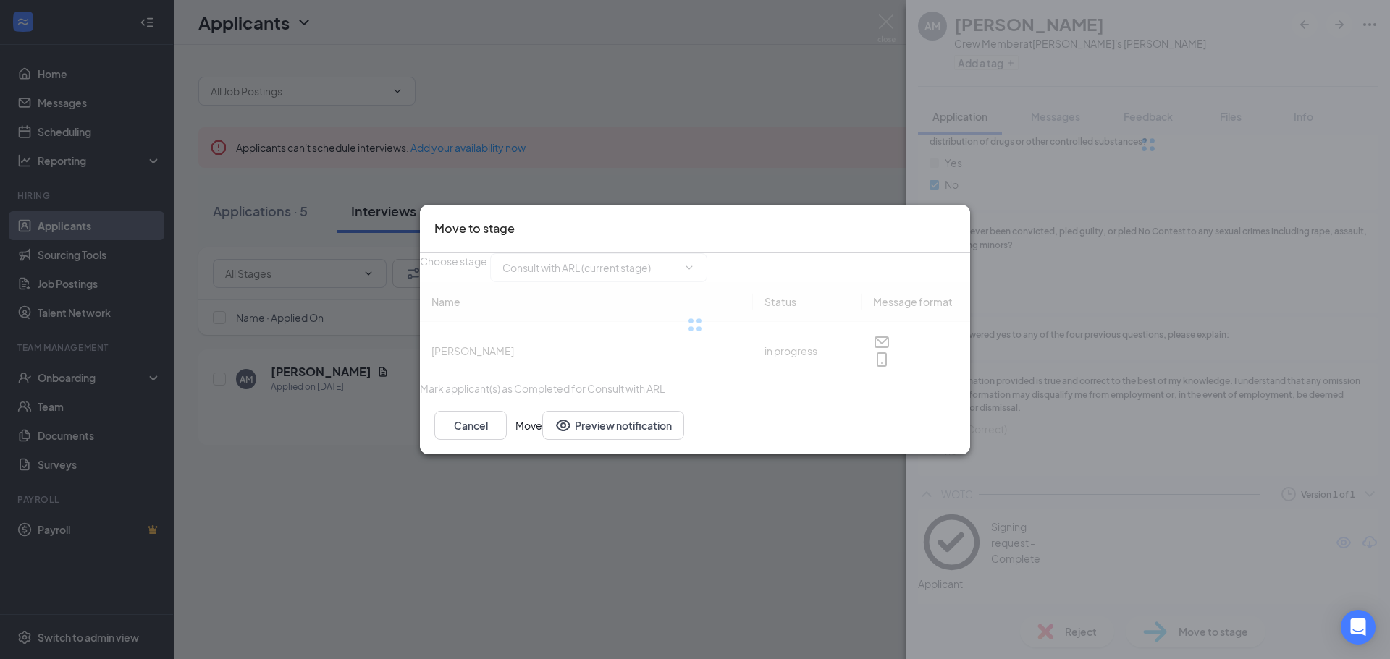
type input "Send Offer Letter (next stage)"
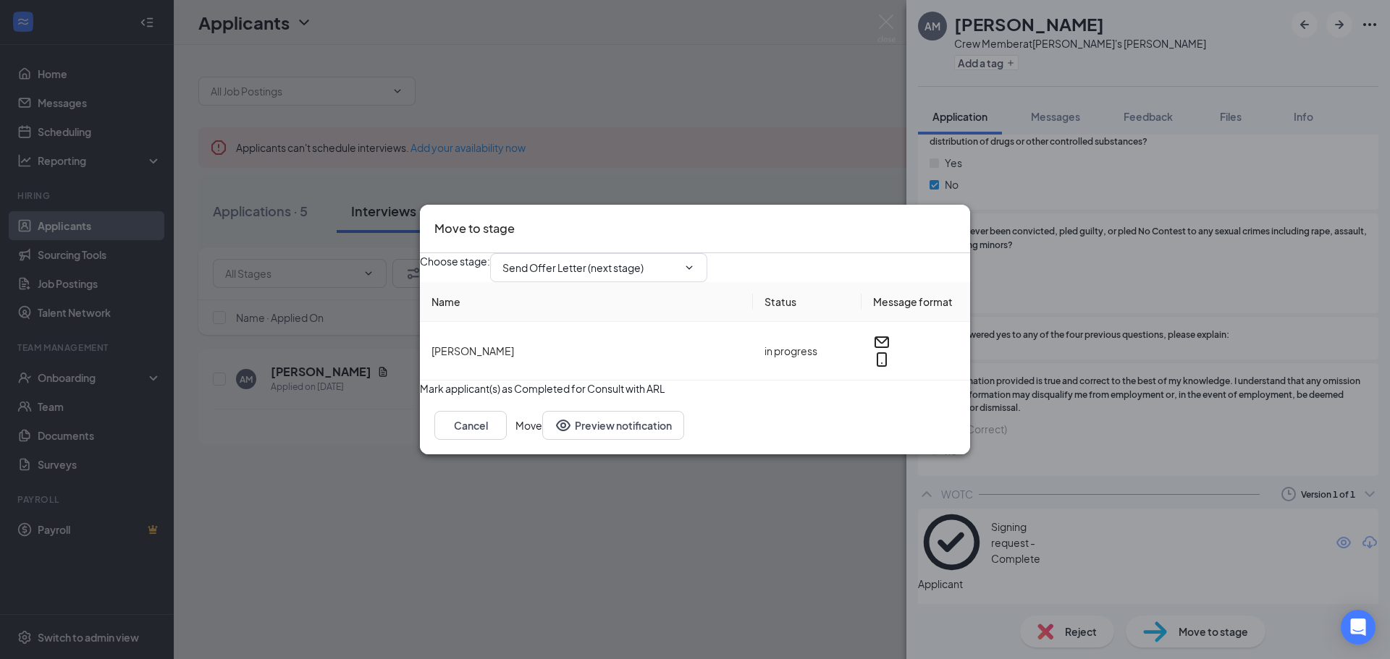
click at [542, 440] on button "Move" at bounding box center [528, 425] width 27 height 29
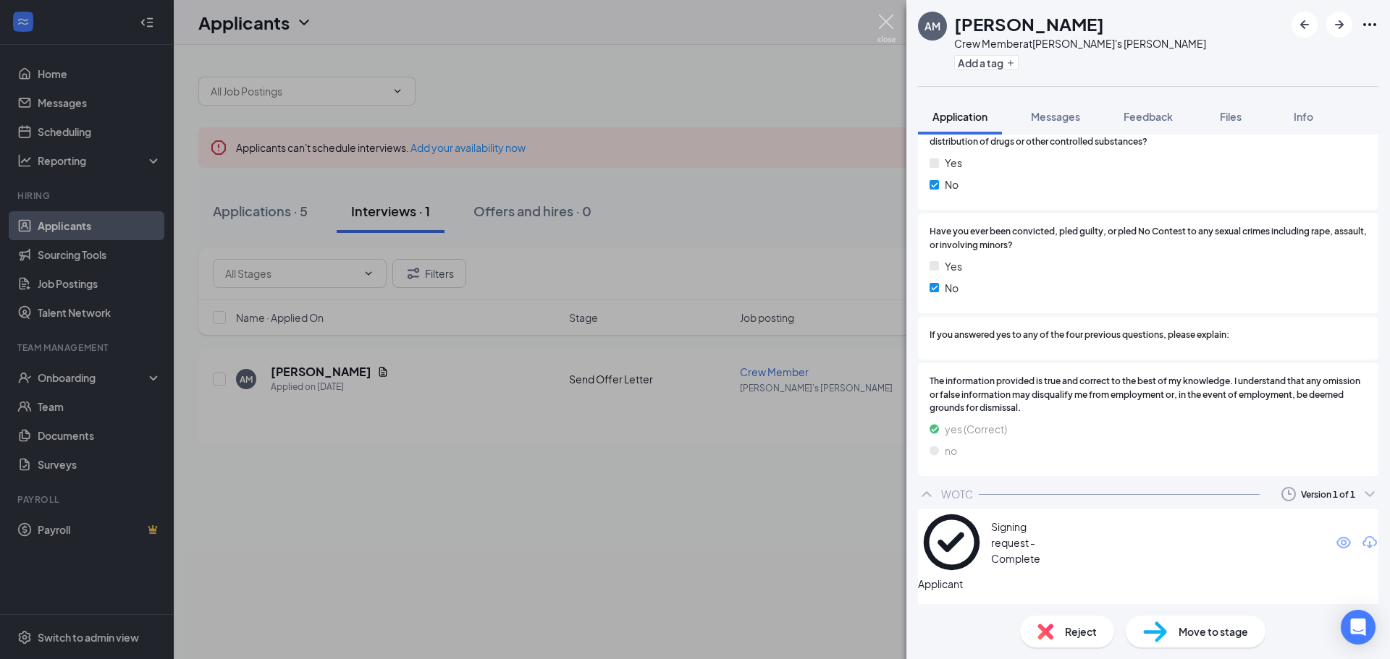
click at [887, 20] on img at bounding box center [886, 28] width 18 height 28
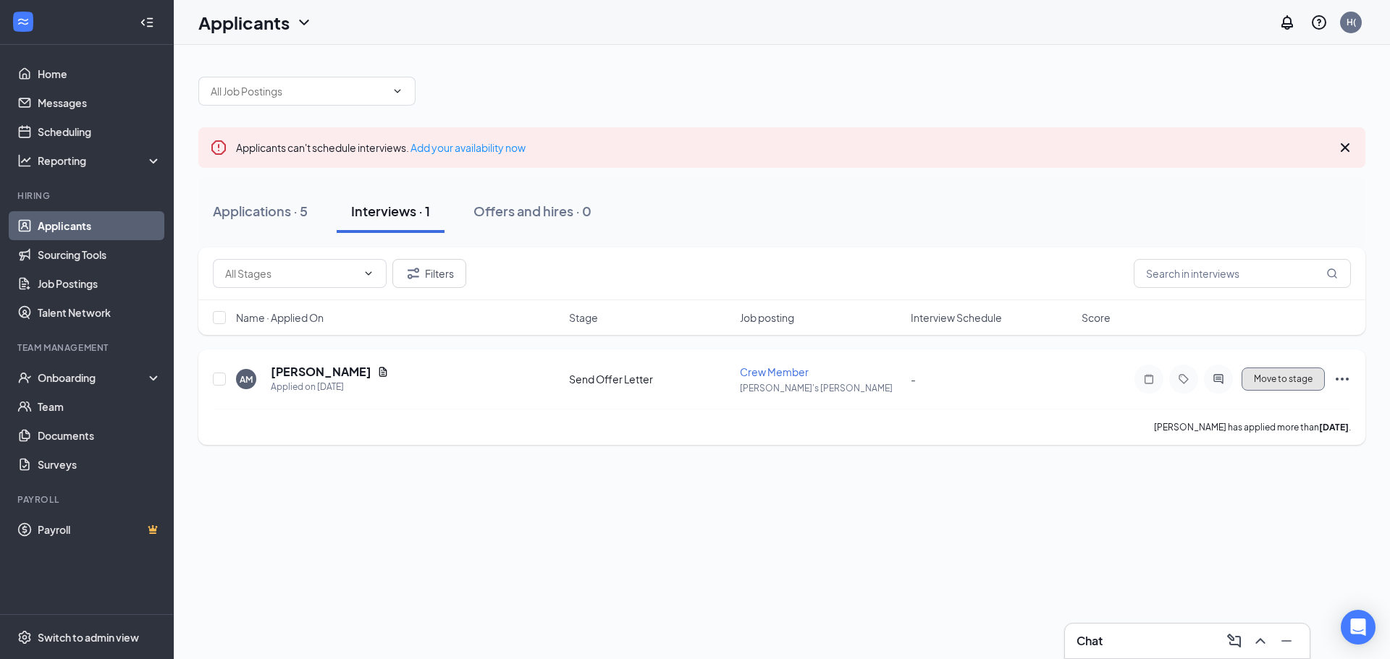
click at [1292, 381] on span "Move to stage" at bounding box center [1282, 379] width 59 height 10
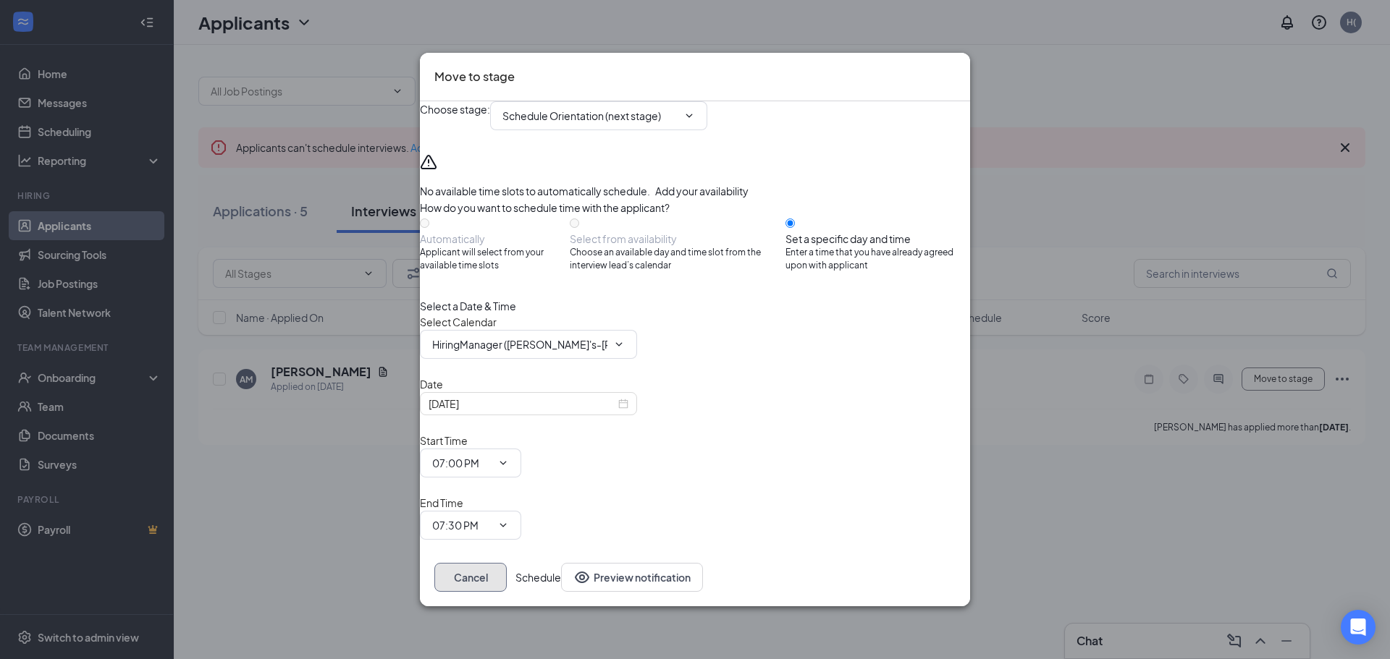
click at [507, 563] on button "Cancel" at bounding box center [470, 577] width 72 height 29
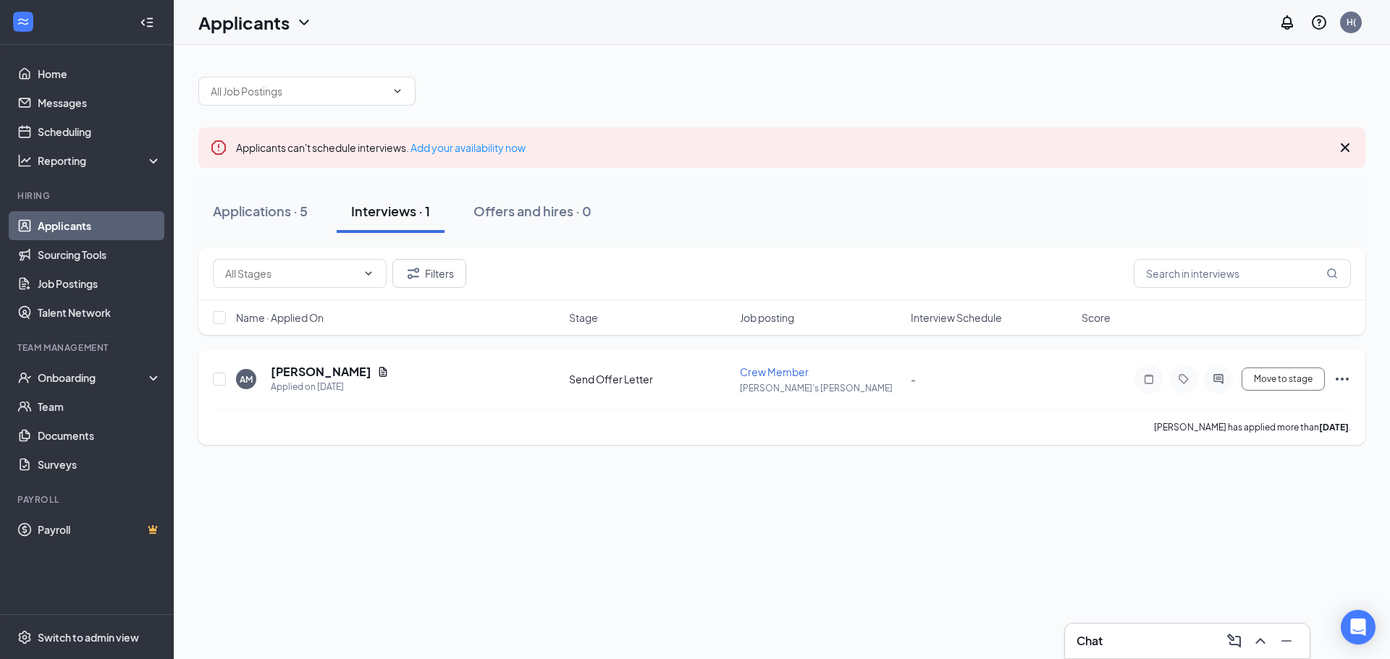
click at [305, 362] on div "AM Autumn Mihm Applied on Sep 8 Send Offer Letter Crew Member Arby's Warren - M…" at bounding box center [781, 398] width 1167 height 96
click at [288, 371] on h5 "[PERSON_NAME]" at bounding box center [321, 372] width 101 height 16
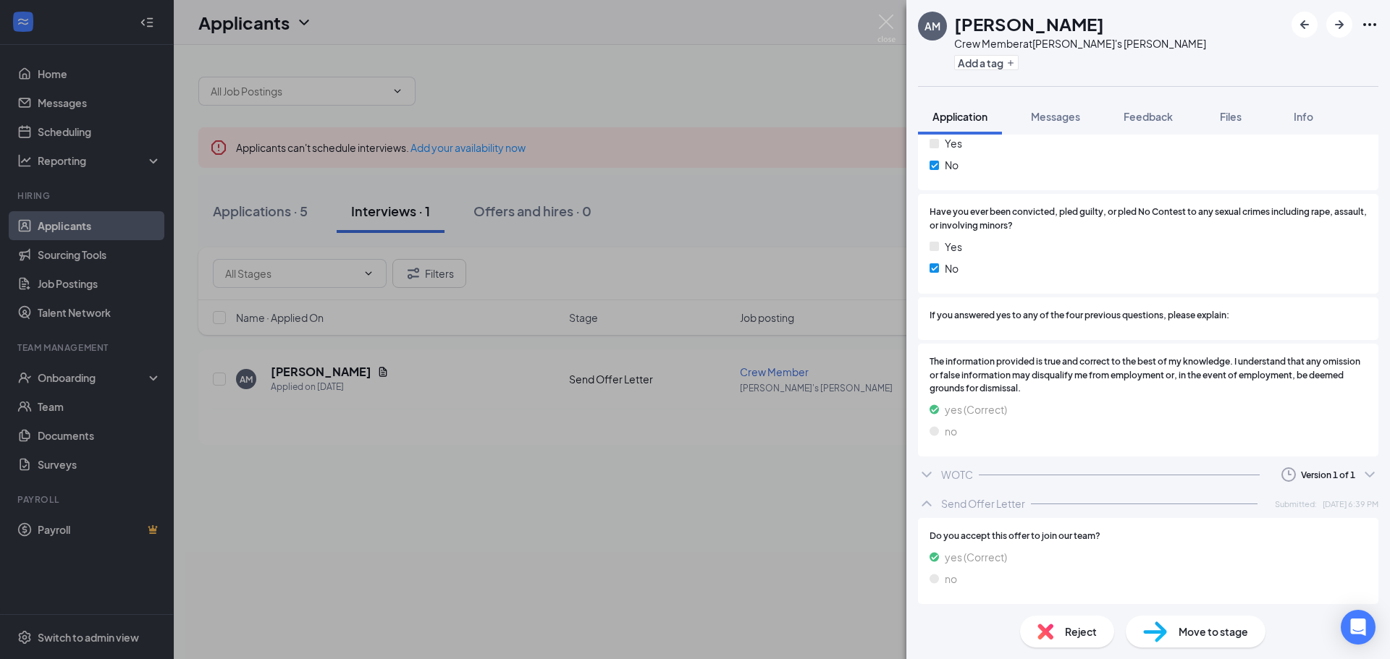
scroll to position [2453, 0]
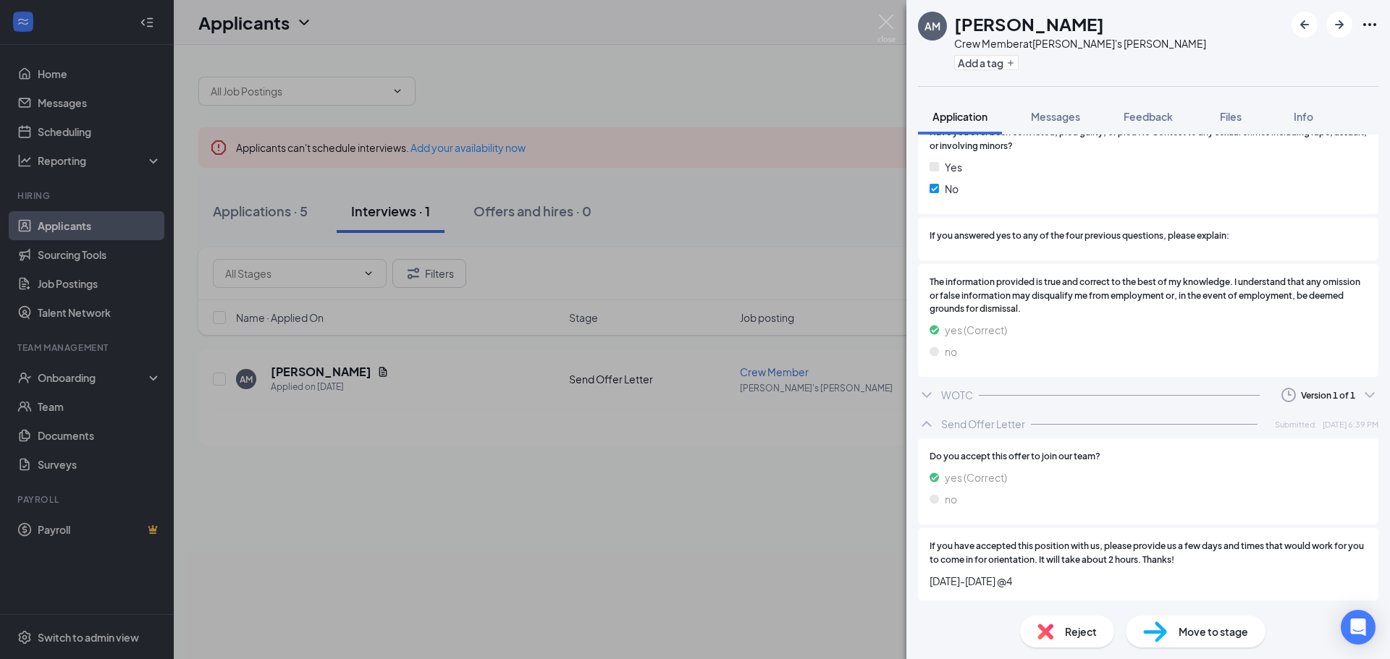
click at [1205, 631] on span "Move to stage" at bounding box center [1212, 632] width 69 height 16
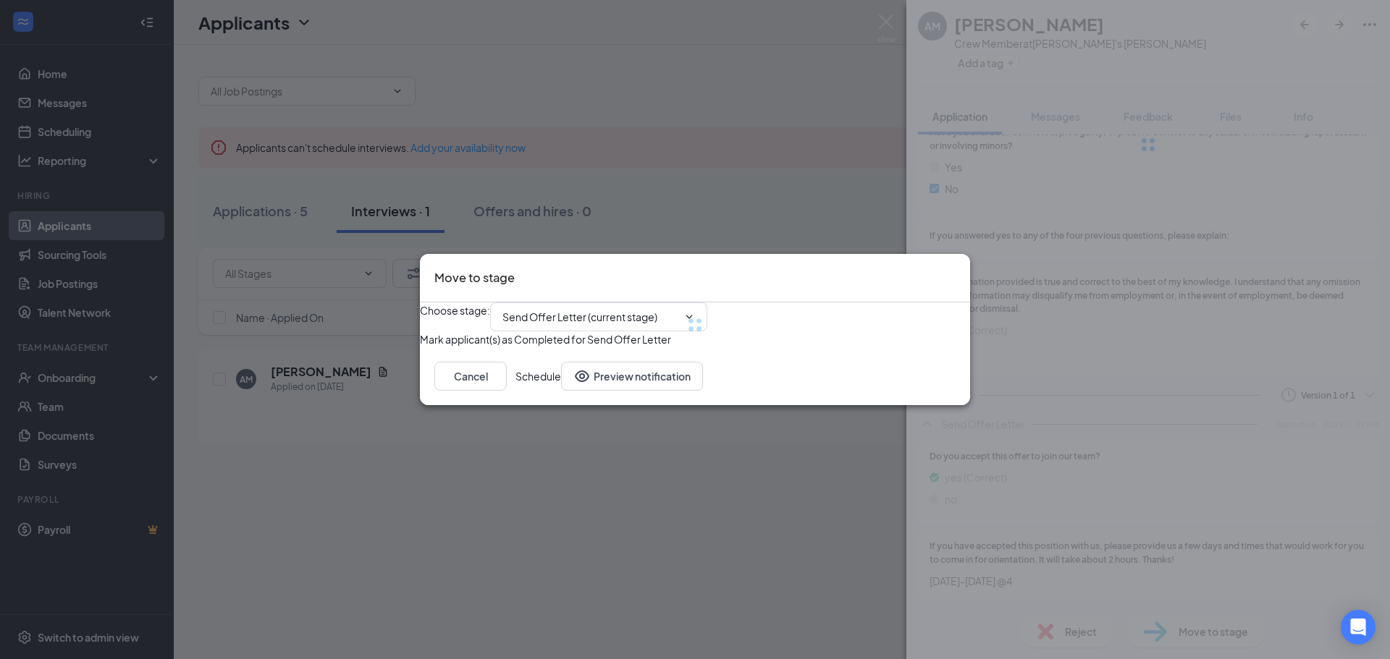
type input "Schedule Orientation (next stage)"
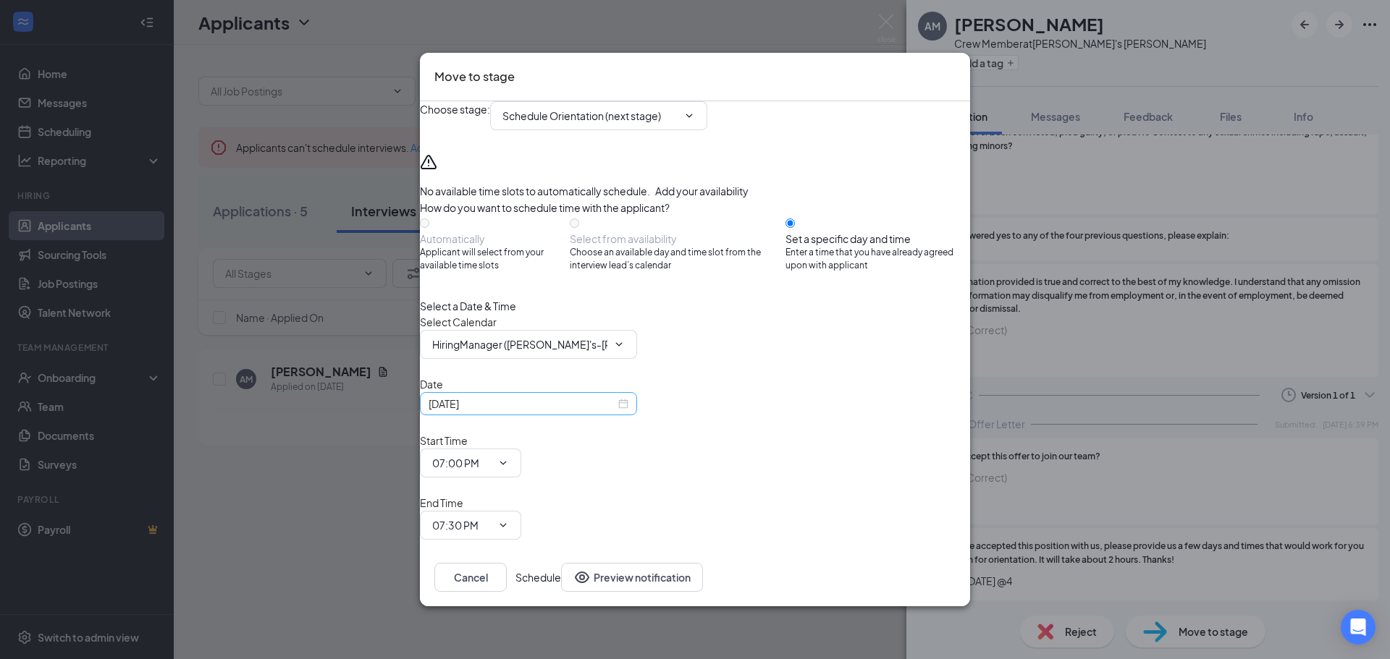
click at [628, 412] on div "[DATE]" at bounding box center [528, 404] width 200 height 16
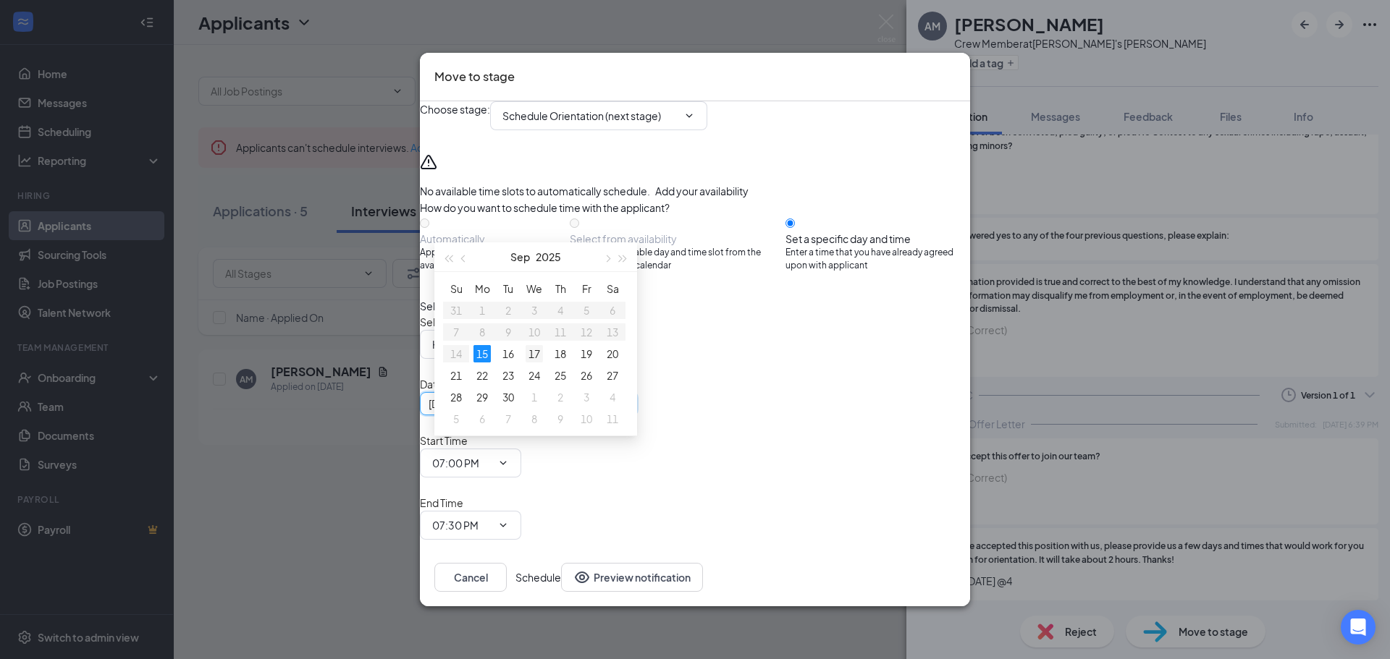
type input "[DATE]"
click at [534, 358] on div "17" at bounding box center [533, 353] width 17 height 17
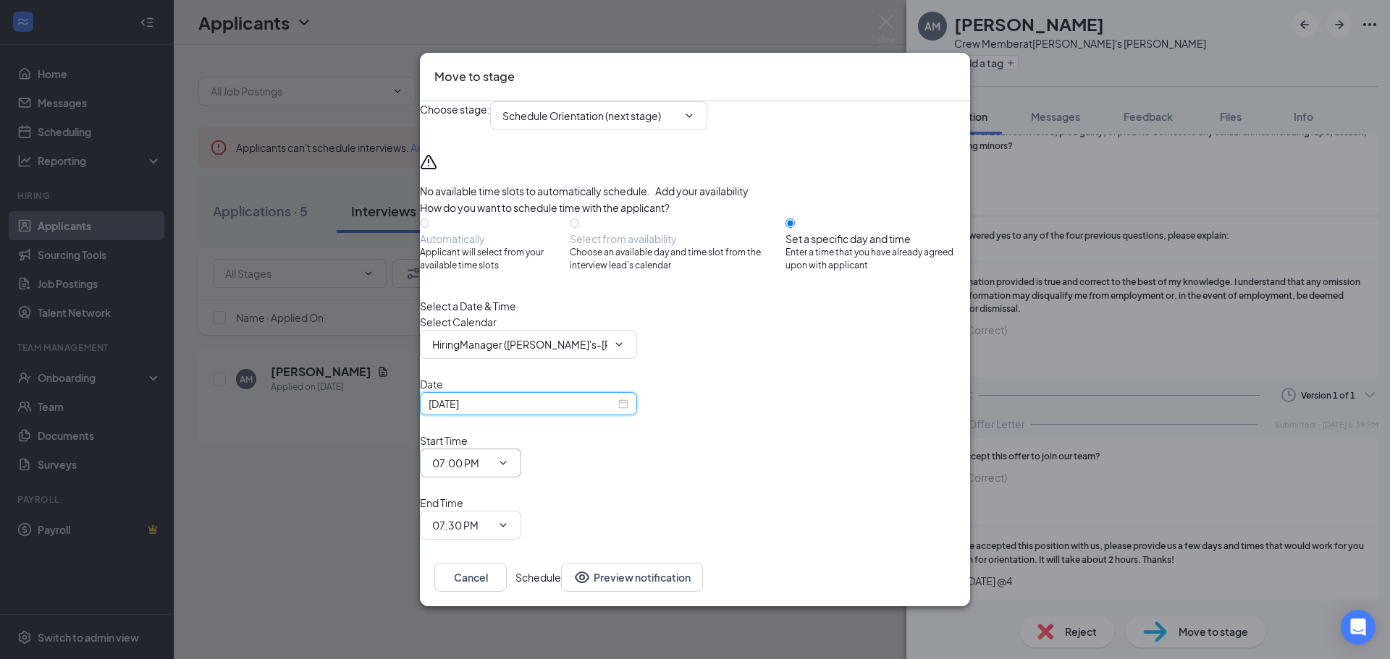
click at [509, 457] on icon "ChevronDown" at bounding box center [503, 463] width 12 height 12
click at [491, 455] on input "07:00 PM" at bounding box center [461, 463] width 59 height 16
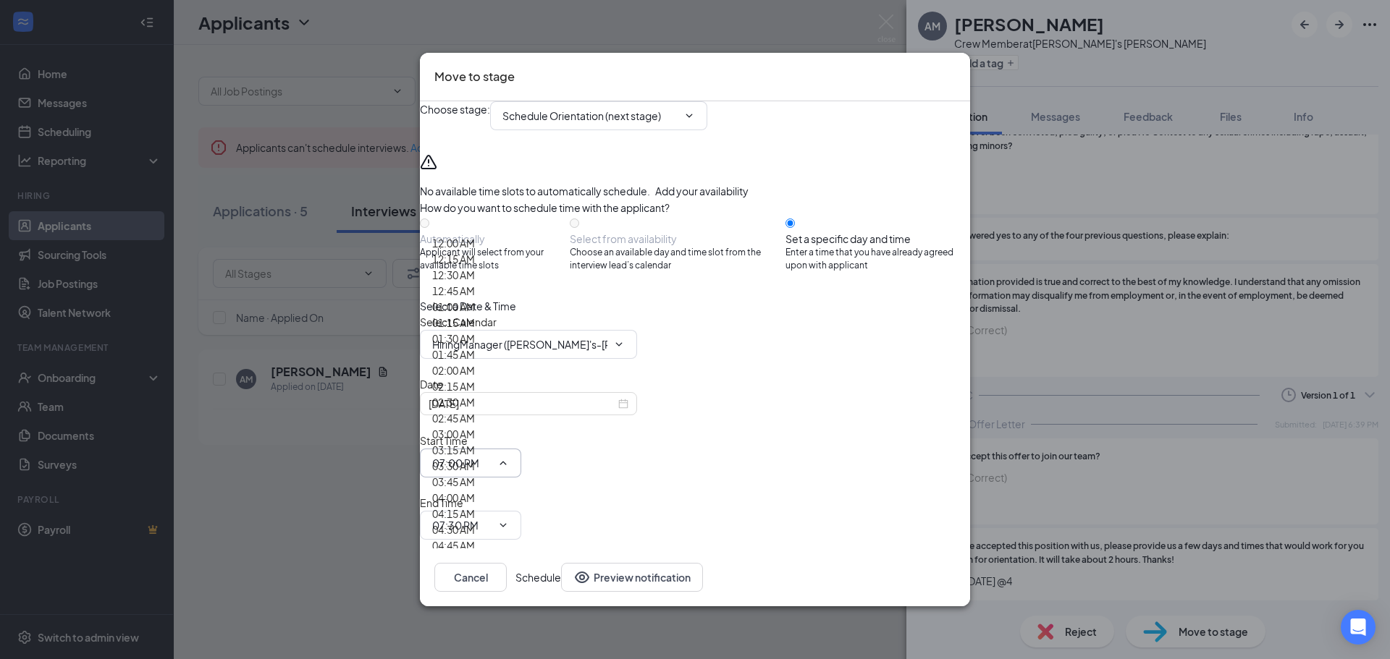
scroll to position [1971, 0]
type input "04:00 PM"
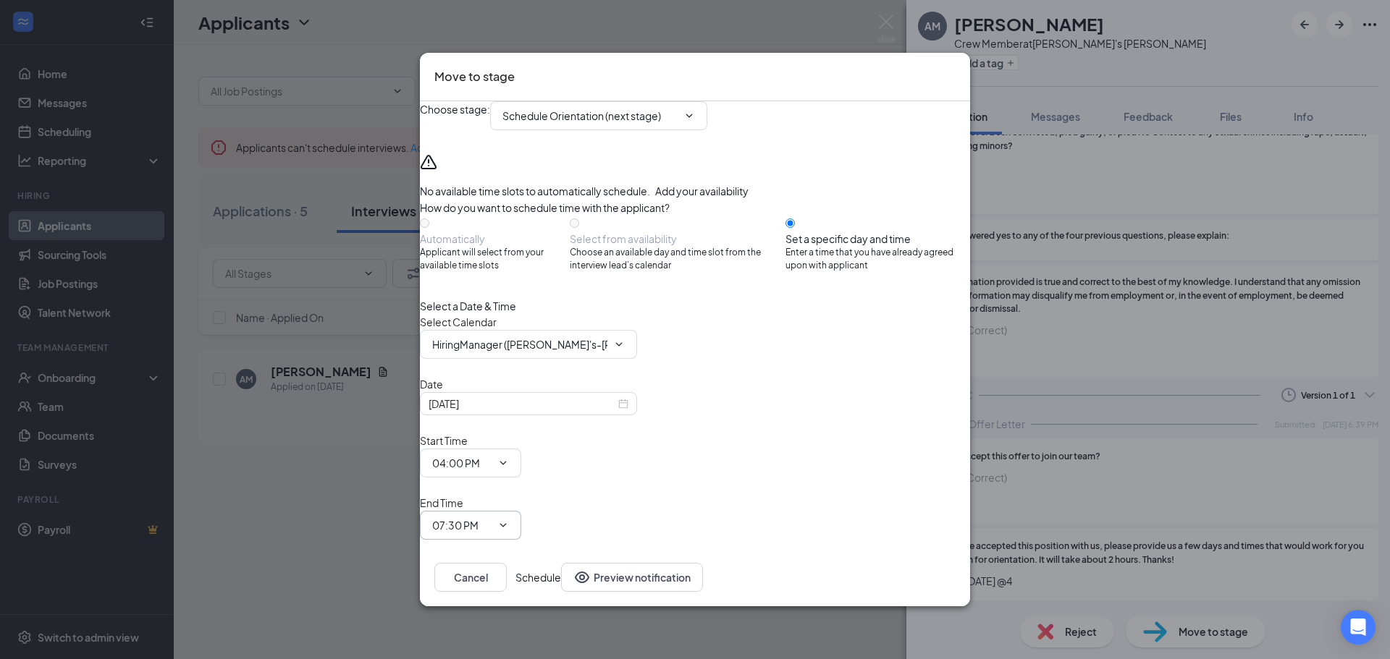
click at [509, 520] on icon "ChevronDown" at bounding box center [503, 526] width 12 height 12
click at [491, 517] on input "07:30 PM" at bounding box center [461, 525] width 59 height 16
type input "06:30 PM"
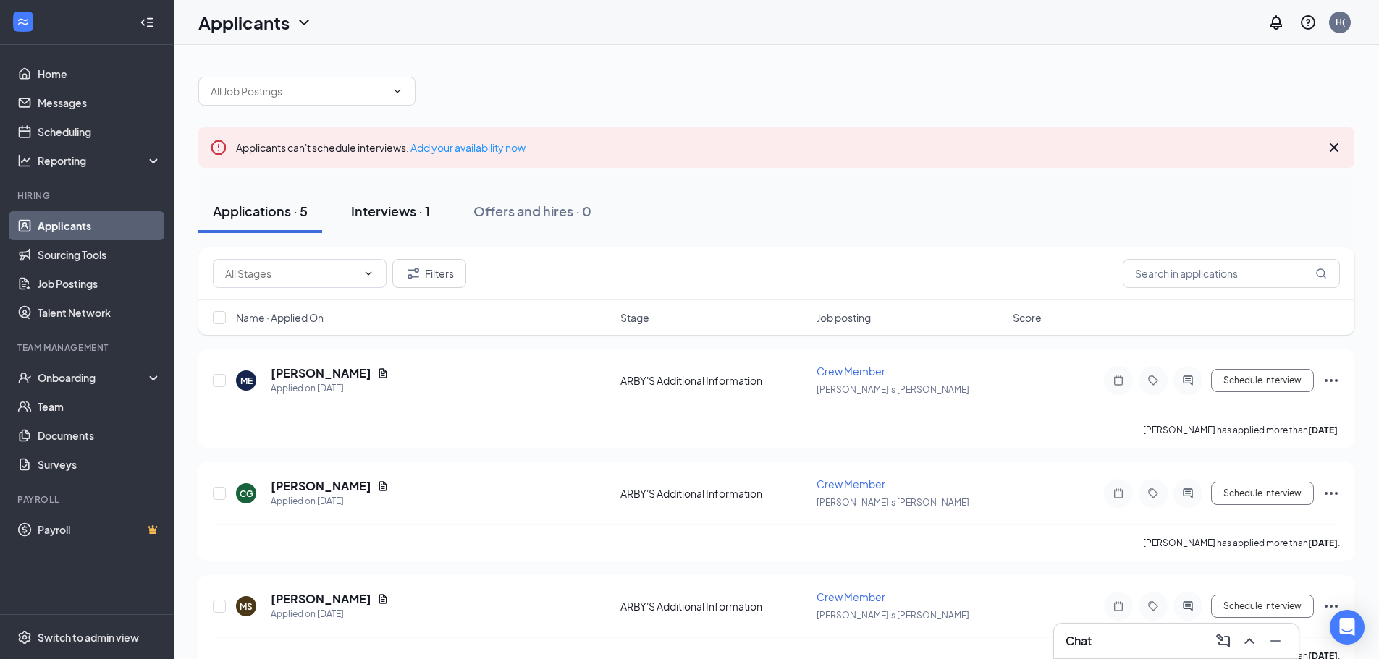
click at [406, 219] on div "Interviews · 1" at bounding box center [390, 211] width 79 height 18
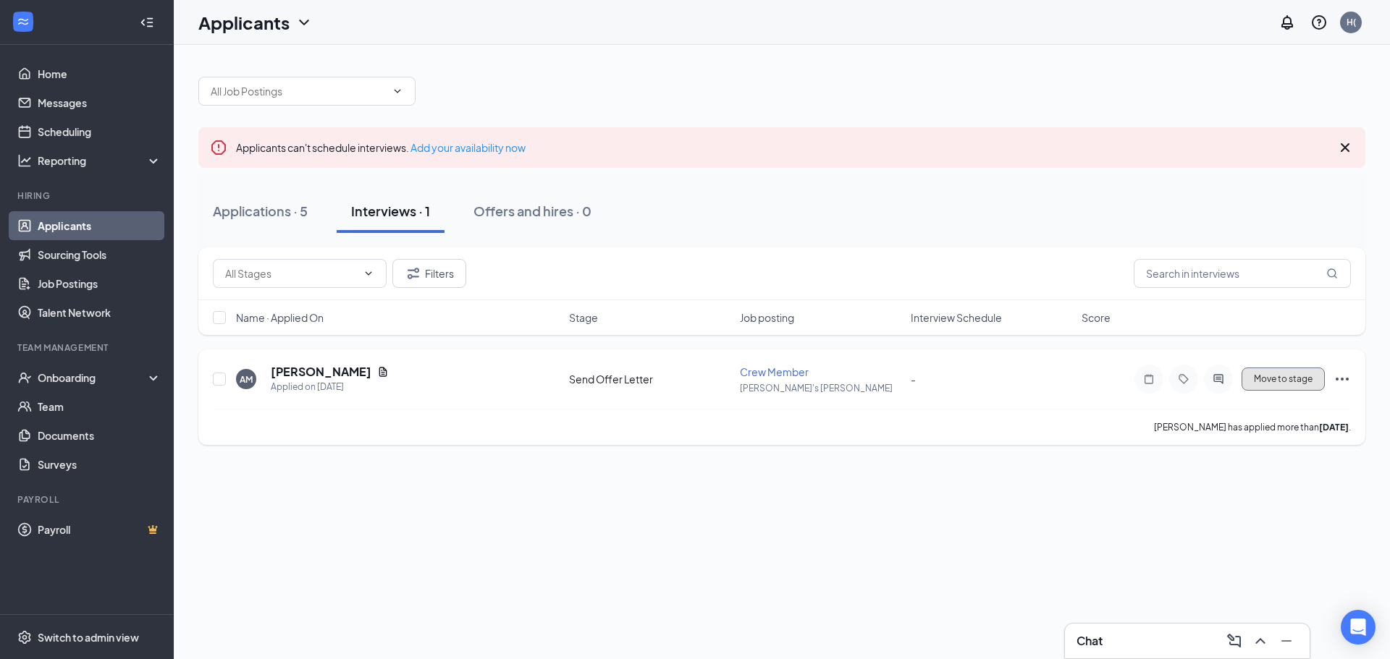
click at [1278, 383] on span "Move to stage" at bounding box center [1282, 379] width 59 height 10
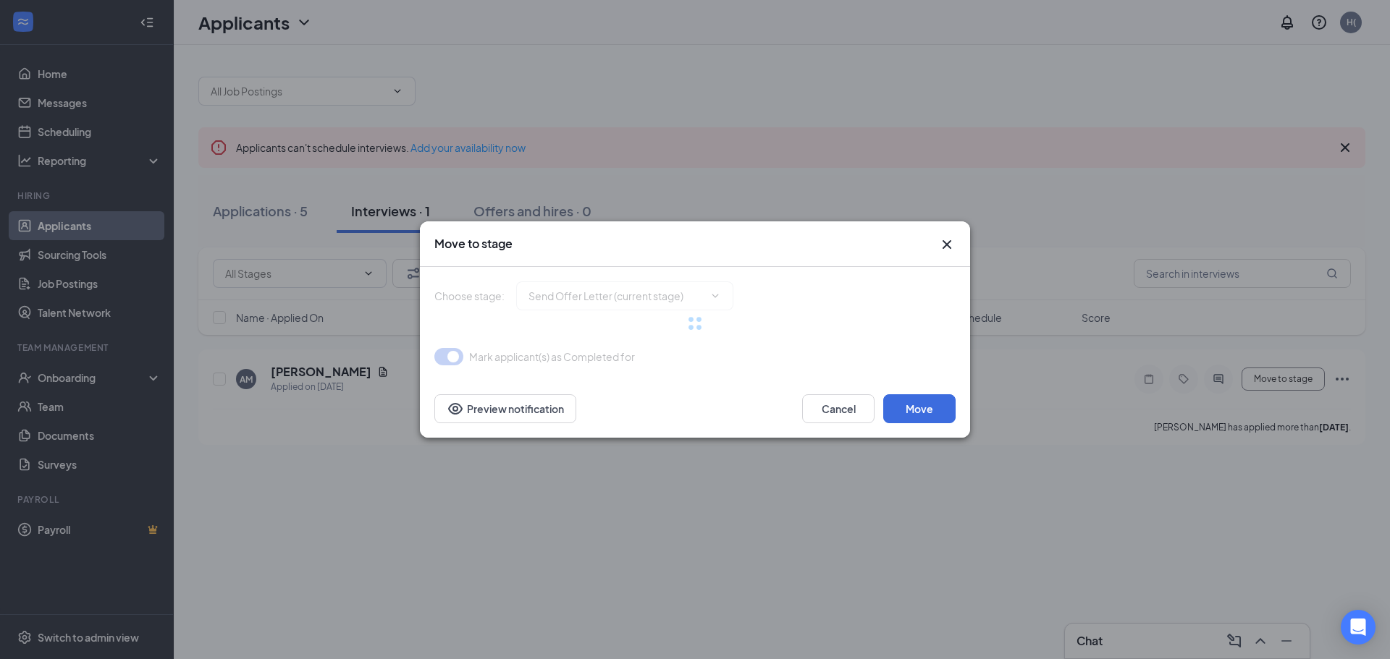
type input "Schedule Orientation (next stage)"
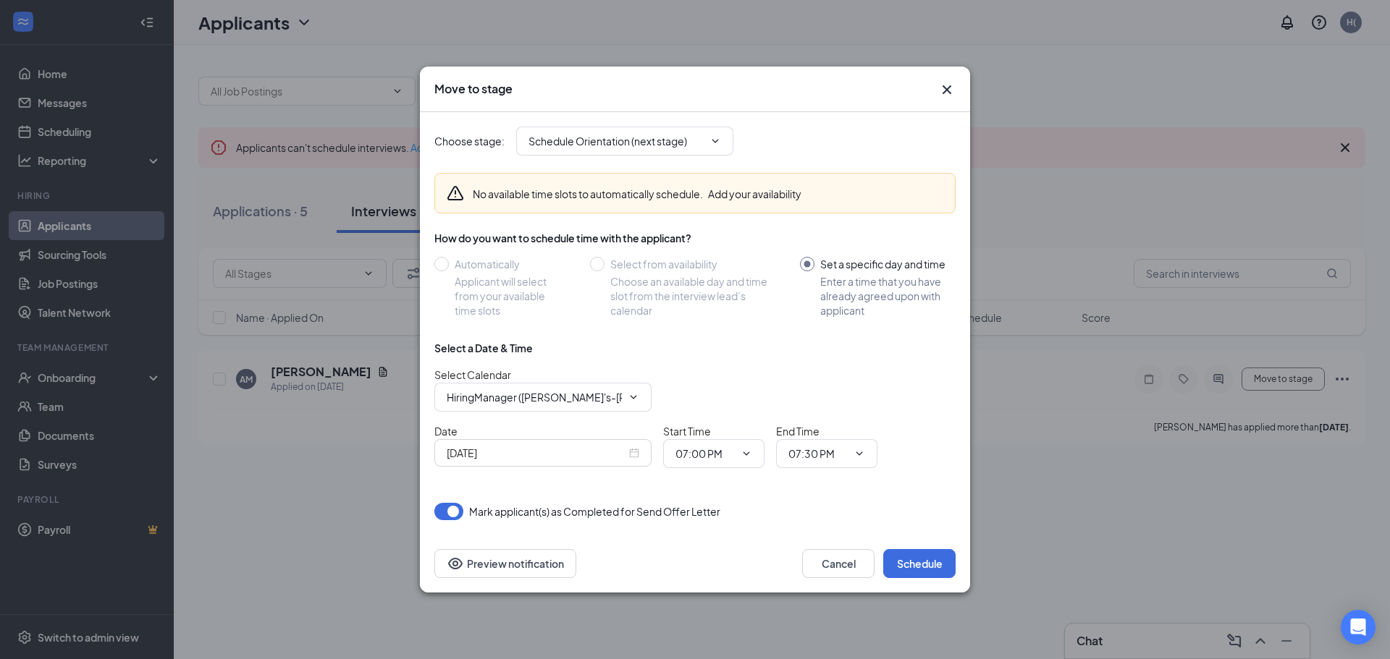
click at [555, 456] on input "[DATE]" at bounding box center [536, 453] width 179 height 16
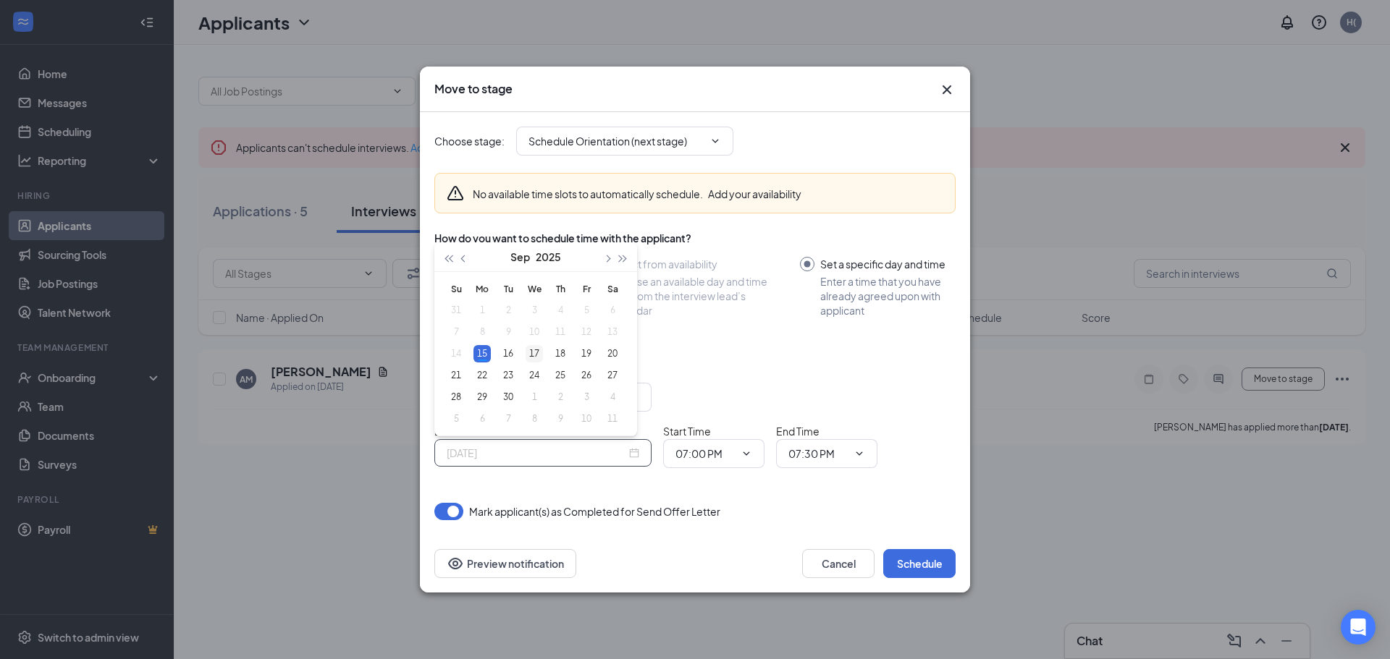
type input "[DATE]"
click at [534, 355] on div "17" at bounding box center [533, 353] width 17 height 17
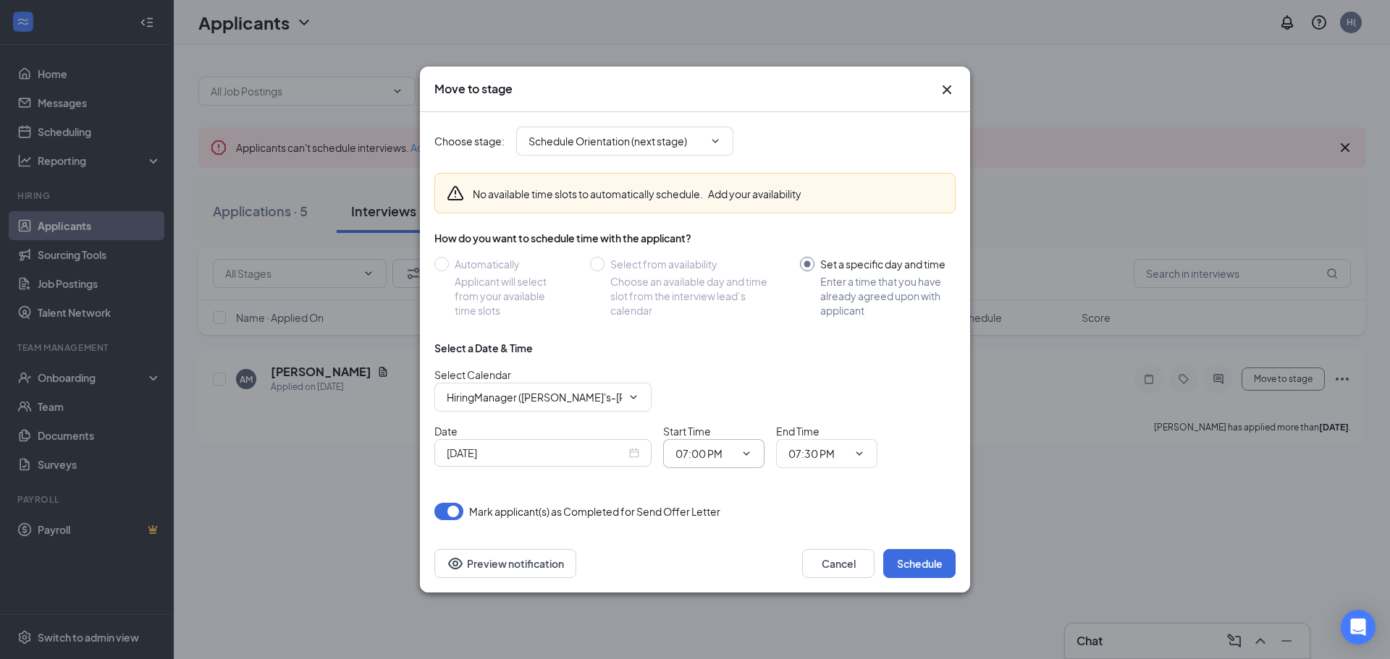
click at [702, 454] on input "07:00 PM" at bounding box center [704, 454] width 59 height 16
click at [716, 240] on div "04:00 PM" at bounding box center [708, 242] width 43 height 16
type input "04:00 PM"
click at [813, 454] on input "07:30 PM" at bounding box center [817, 454] width 59 height 16
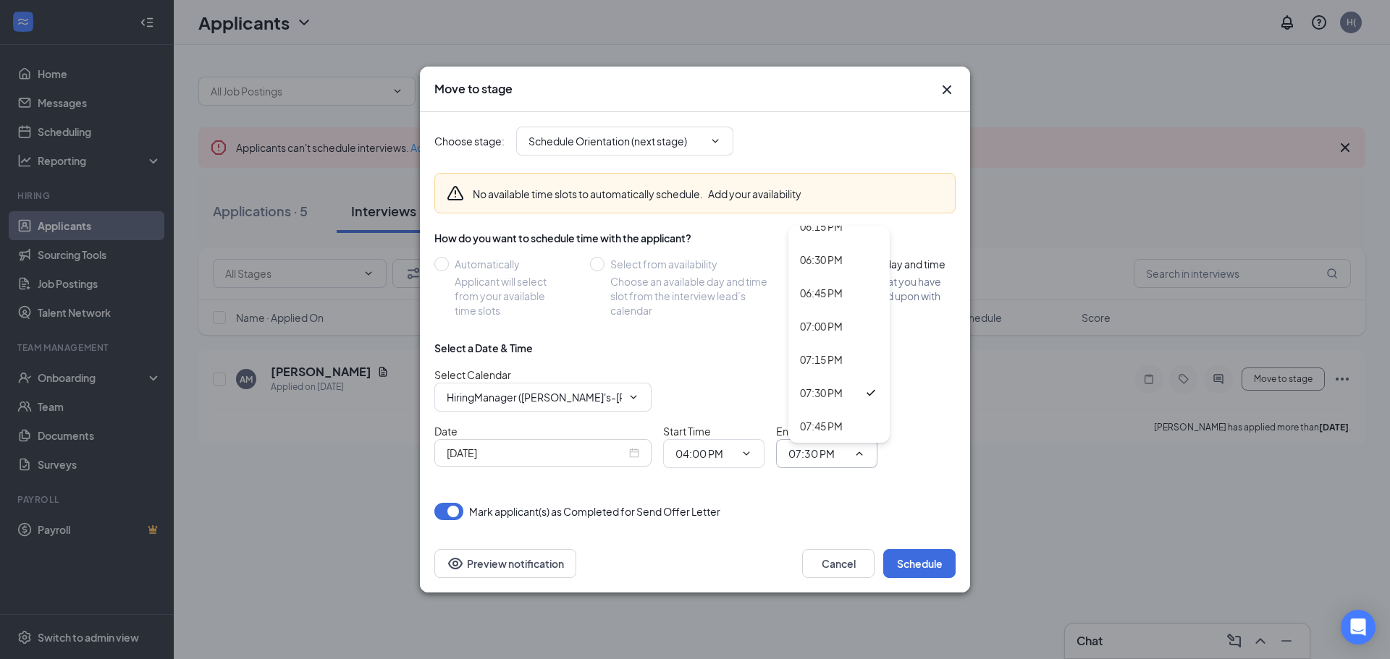
scroll to position [2385, 0]
click at [826, 326] on div "06:30 PM" at bounding box center [821, 321] width 43 height 16
type input "06:30 PM"
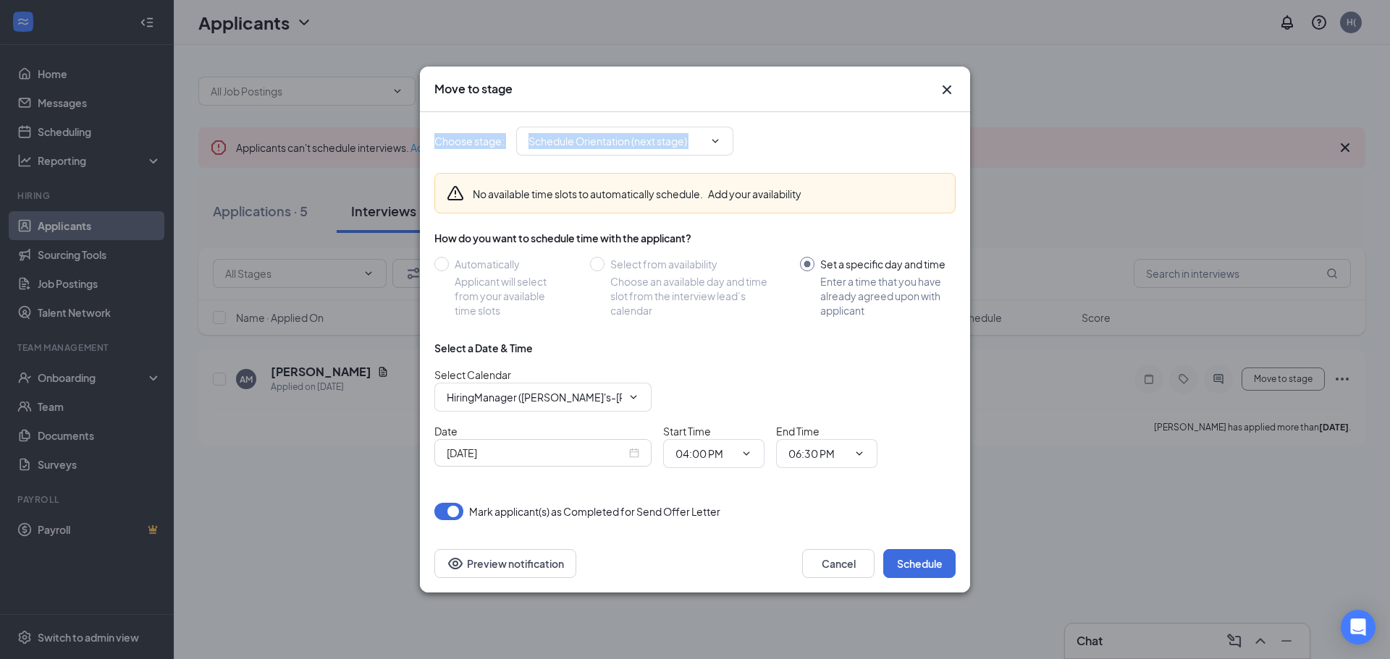
drag, startPoint x: 922, startPoint y: 98, endPoint x: 1389, endPoint y: 157, distance: 470.6
click at [1389, 157] on div "Move to stage Choose stage : Schedule Orientation (next stage) No available tim…" at bounding box center [695, 329] width 1390 height 659
click at [944, 88] on icon "Cross" at bounding box center [946, 89] width 9 height 9
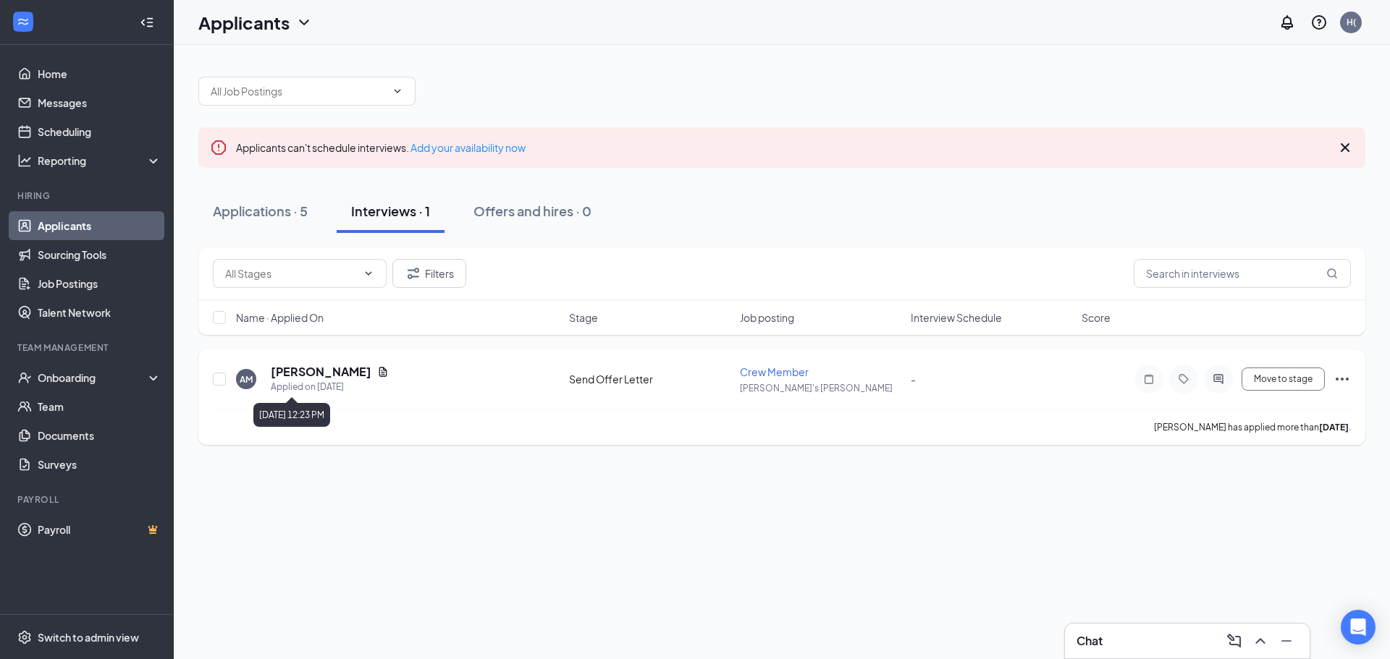
click at [318, 386] on div "Applied on [DATE]" at bounding box center [330, 387] width 118 height 14
click at [321, 372] on h5 "[PERSON_NAME]" at bounding box center [321, 372] width 101 height 16
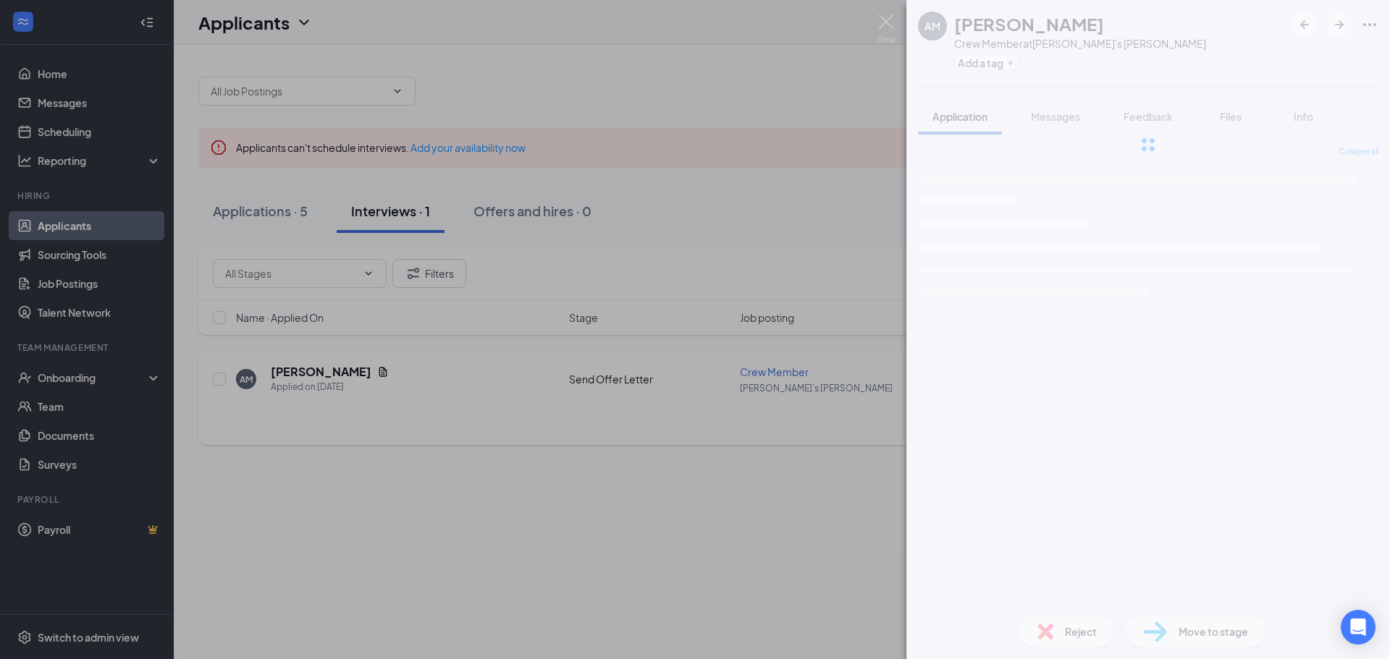
click at [321, 372] on div "AM [PERSON_NAME] Crew Member at [PERSON_NAME]'s [PERSON_NAME] Add a tag Applica…" at bounding box center [695, 329] width 1390 height 659
